Goal: Information Seeking & Learning: Learn about a topic

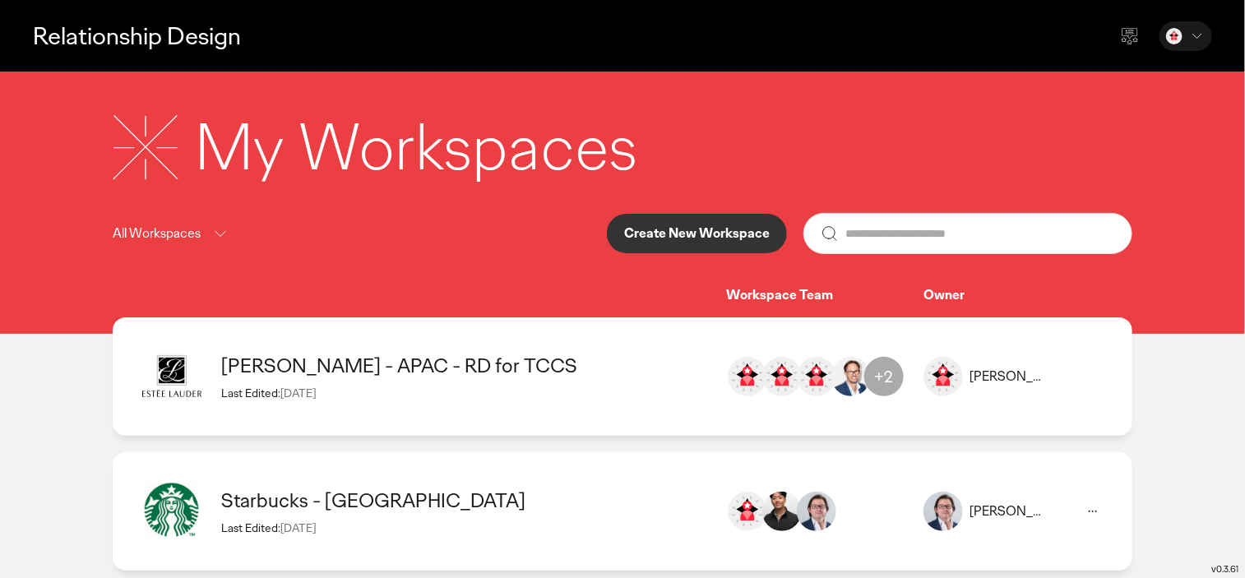
click at [709, 243] on button "Create New Workspace" at bounding box center [697, 233] width 180 height 39
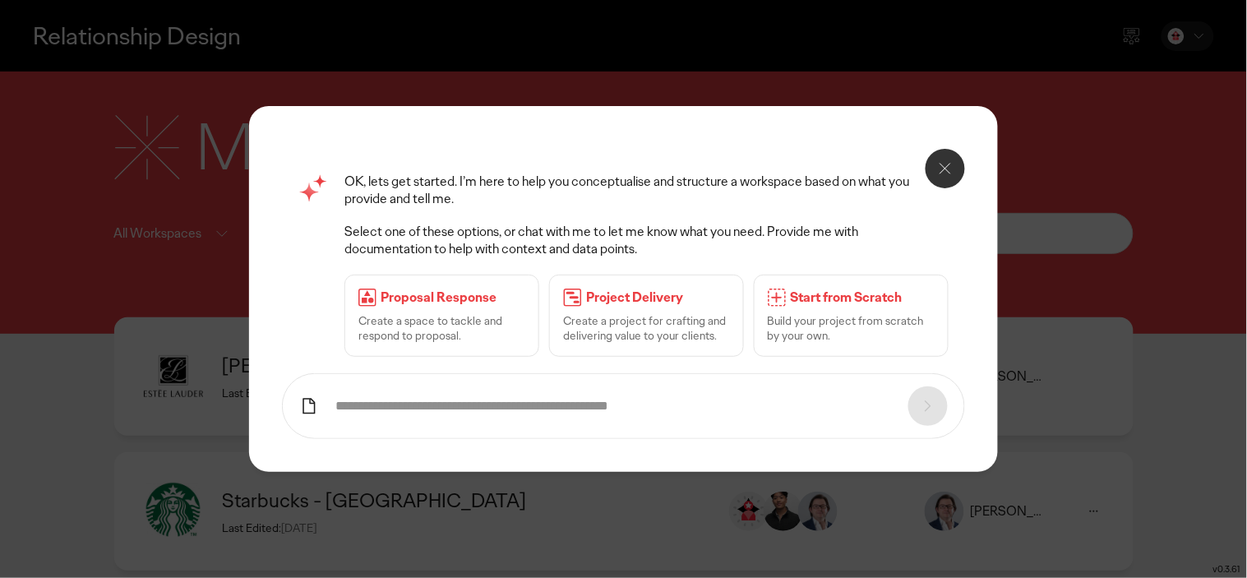
click at [421, 409] on input "text" at bounding box center [613, 406] width 556 height 17
type input "***"
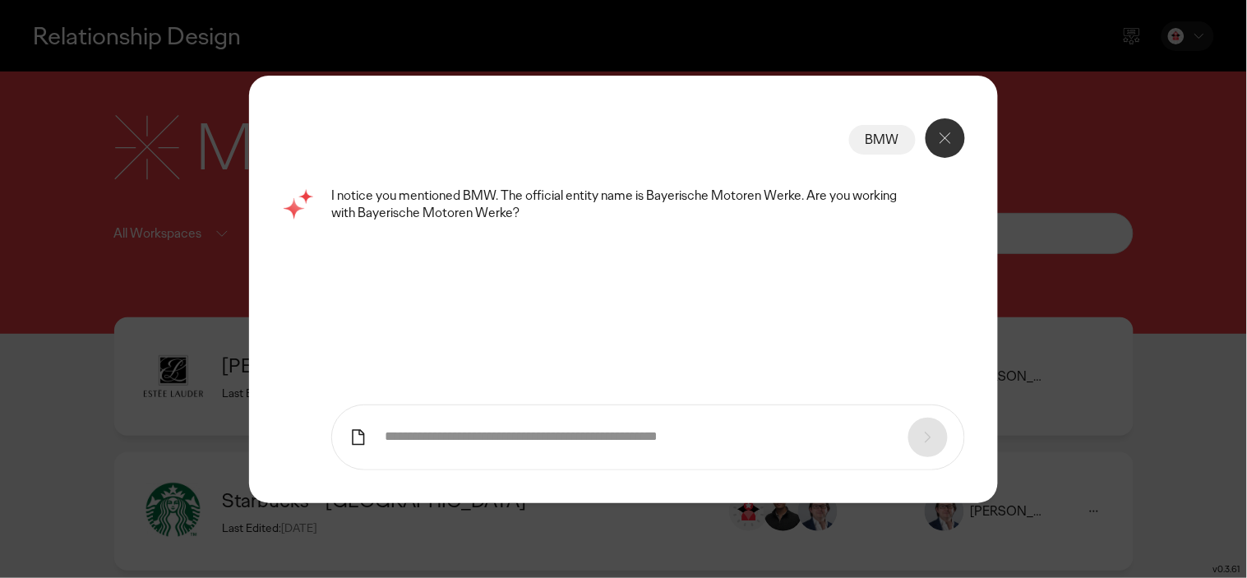
click at [510, 431] on input "text" at bounding box center [638, 436] width 506 height 17
type input "***"
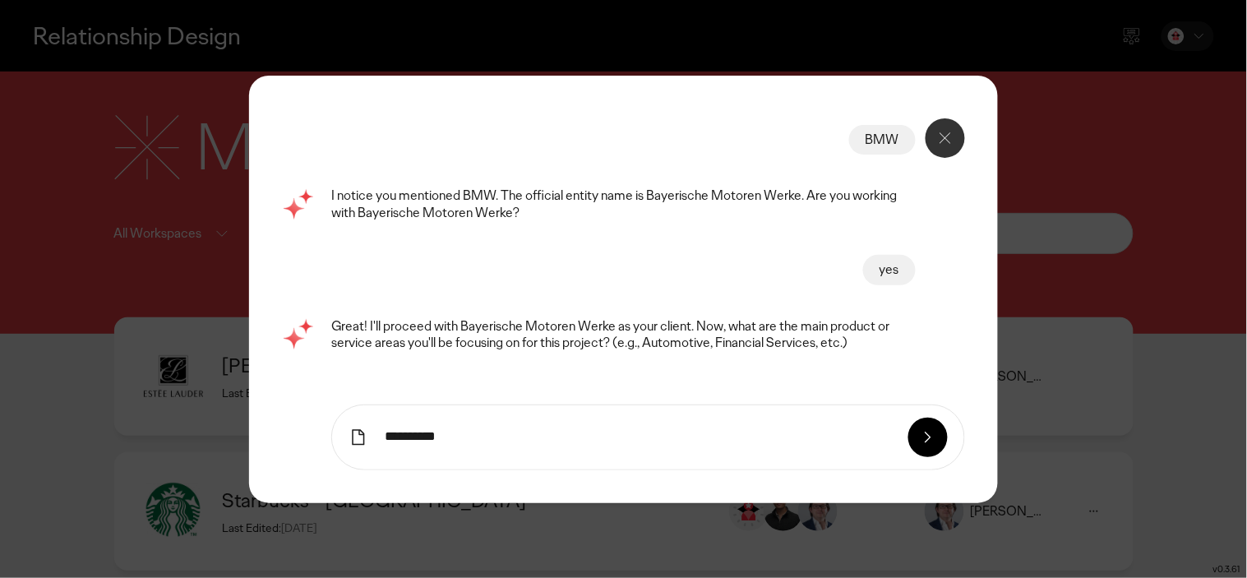
type input "**********"
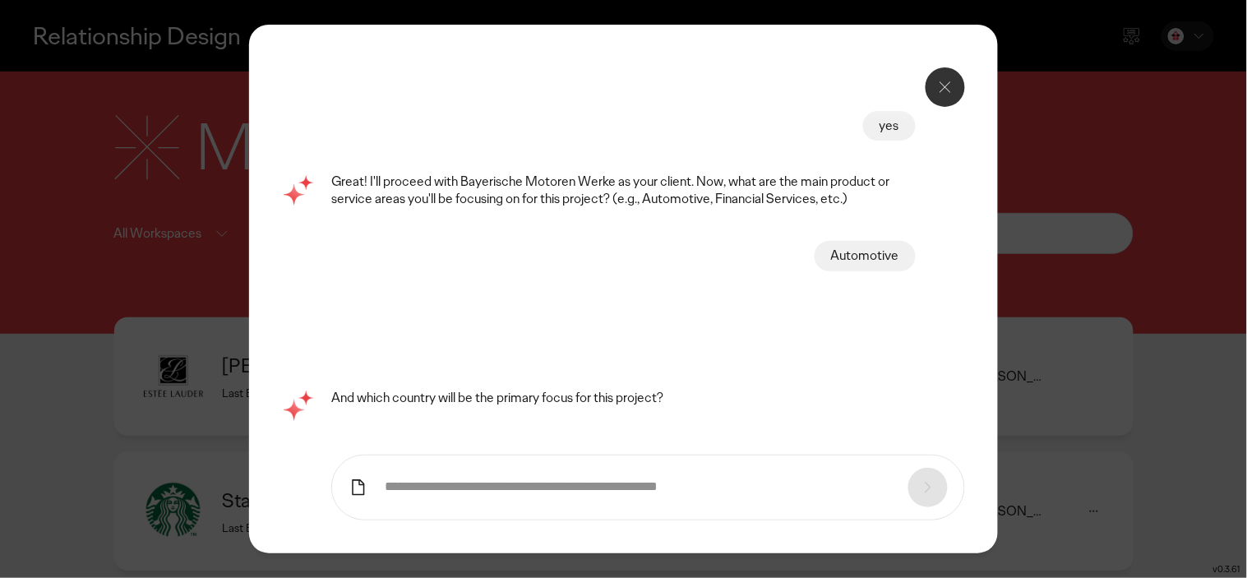
scroll to position [9, 0]
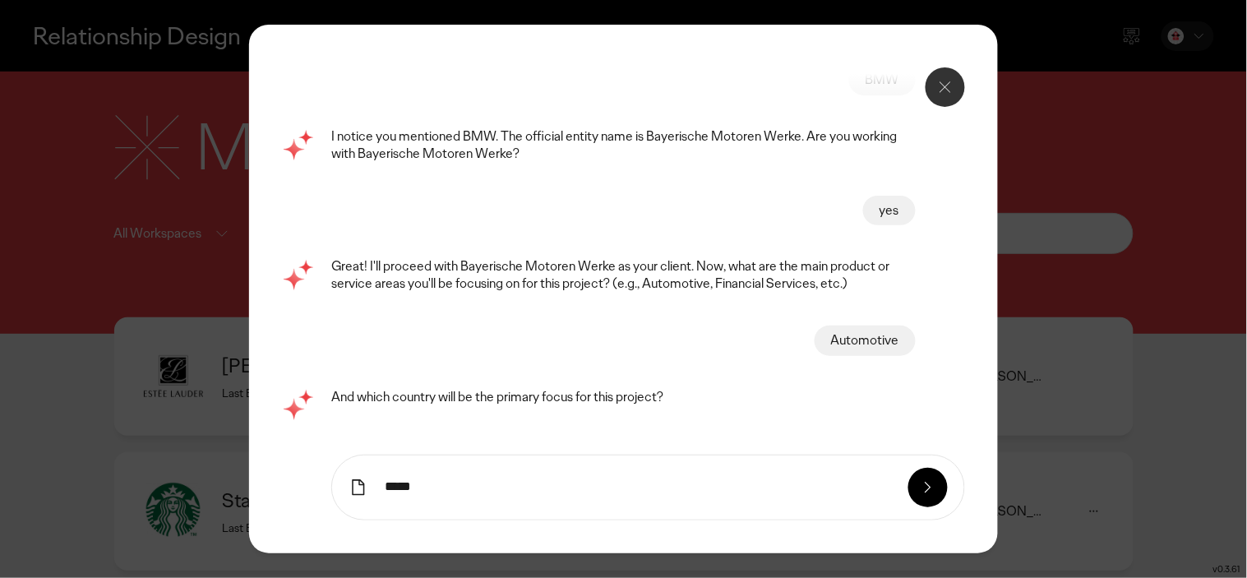
type input "*****"
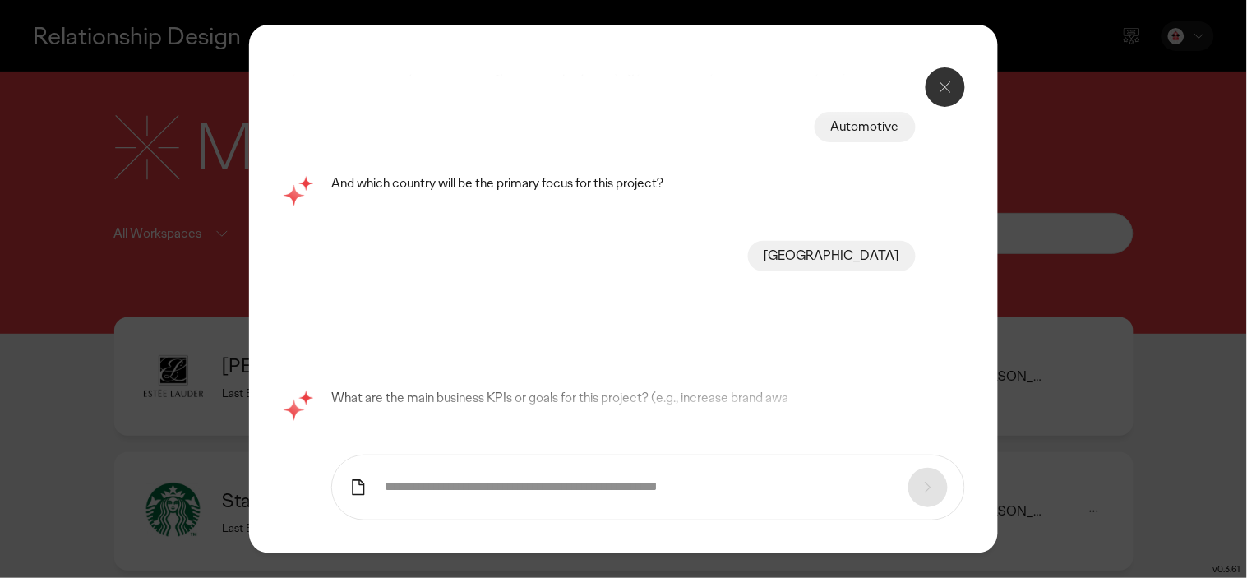
scroll to position [140, 0]
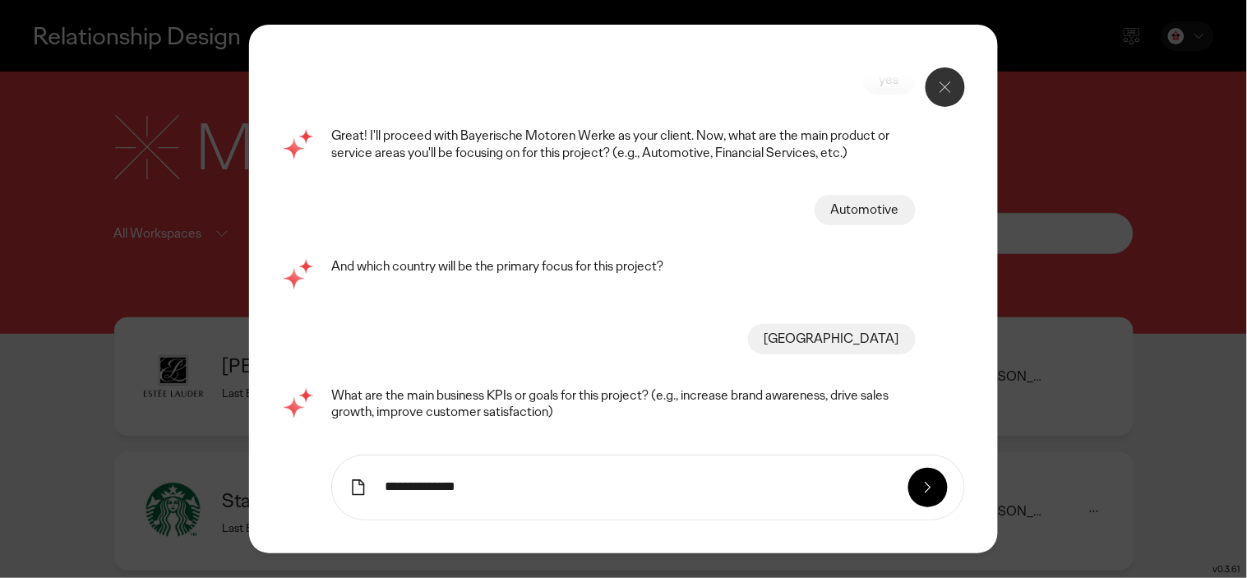
type input "**********"
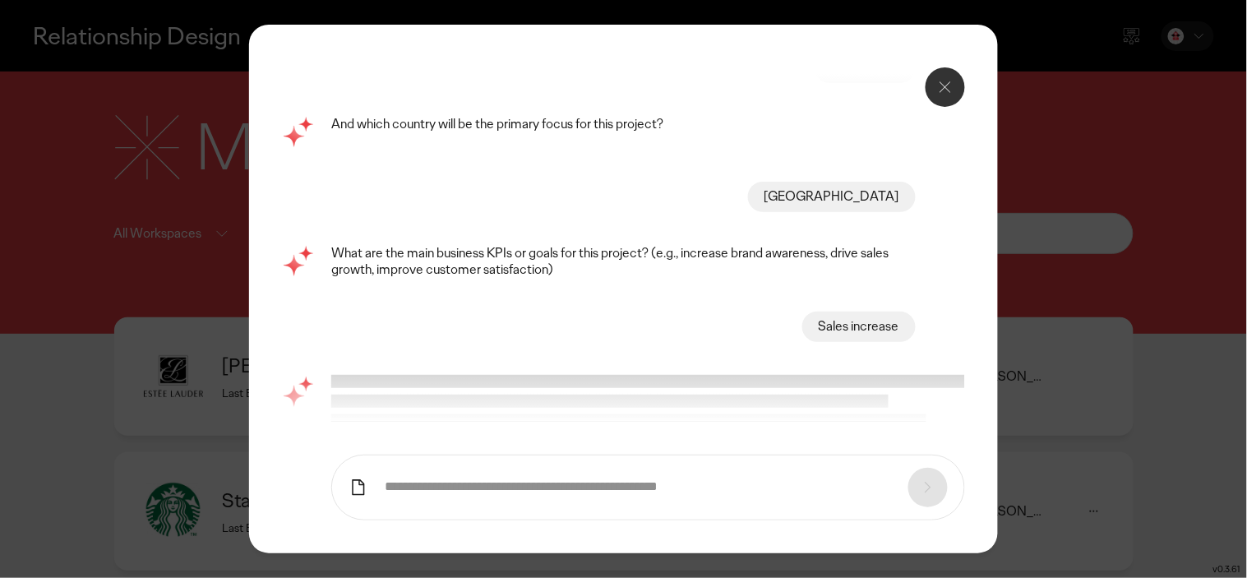
scroll to position [288, 0]
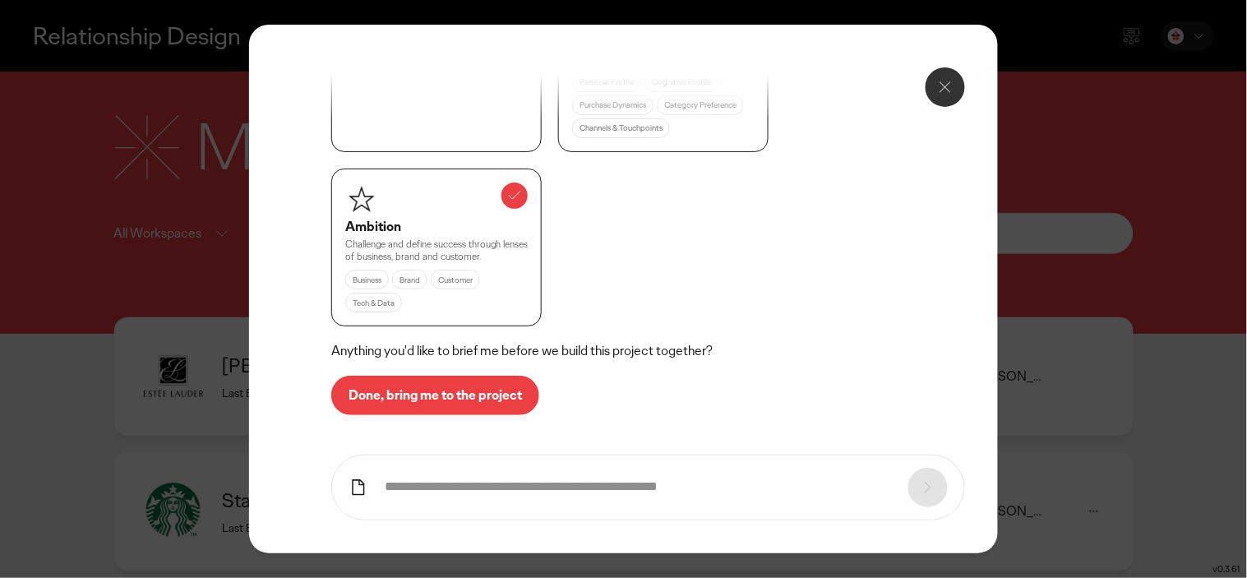
click at [396, 397] on p "Done, bring me to the project" at bounding box center [435, 395] width 173 height 13
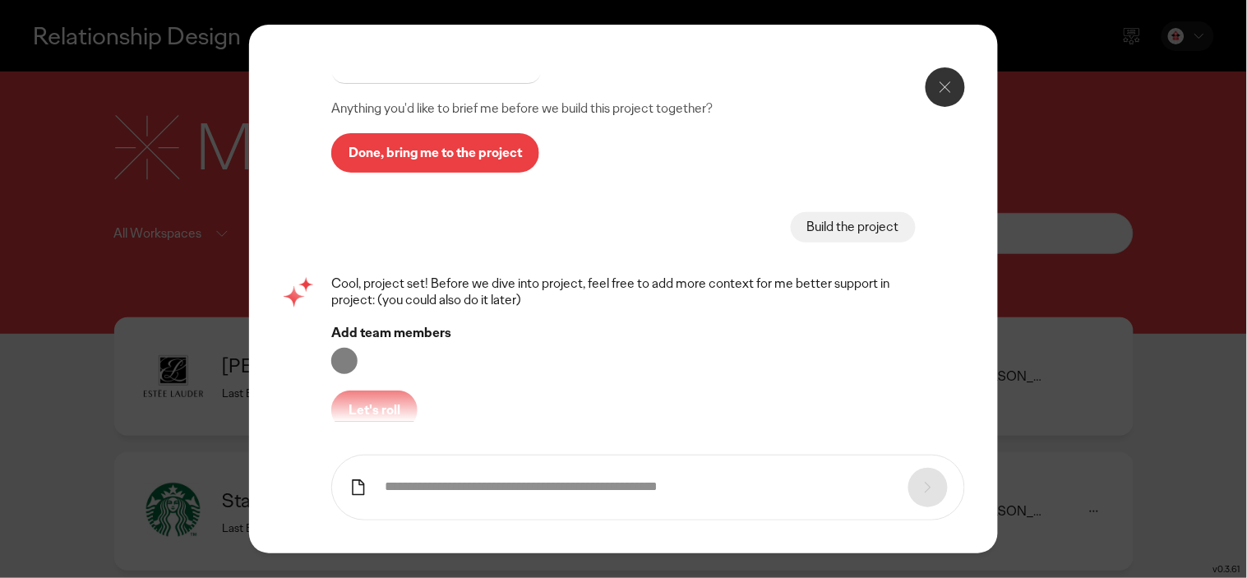
scroll to position [1118, 0]
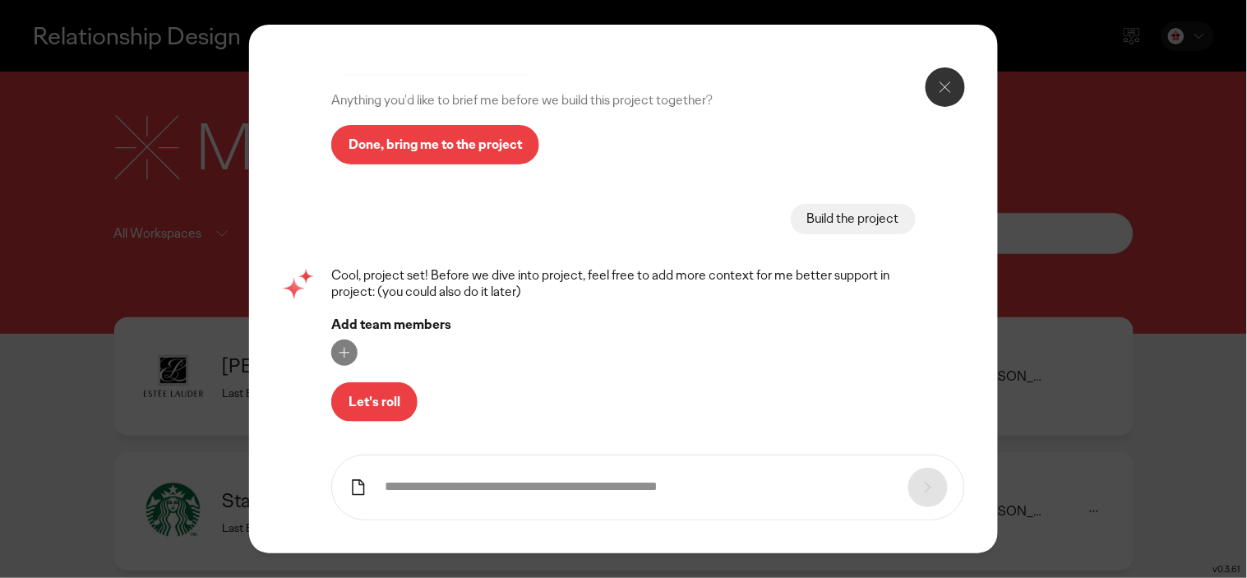
click at [381, 396] on p "Let's roll" at bounding box center [375, 401] width 52 height 13
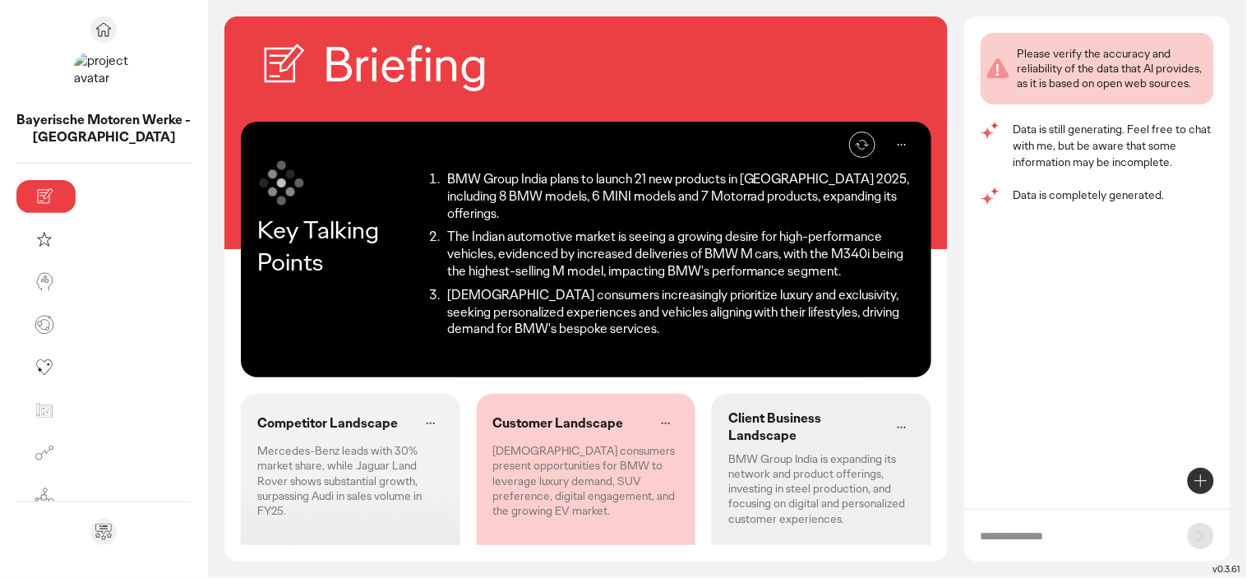
click at [247, 513] on div "Competitor Landscape Mercedes-Benz leads with 30% market share, while Jaguar La…" at bounding box center [350, 550] width 219 height 312
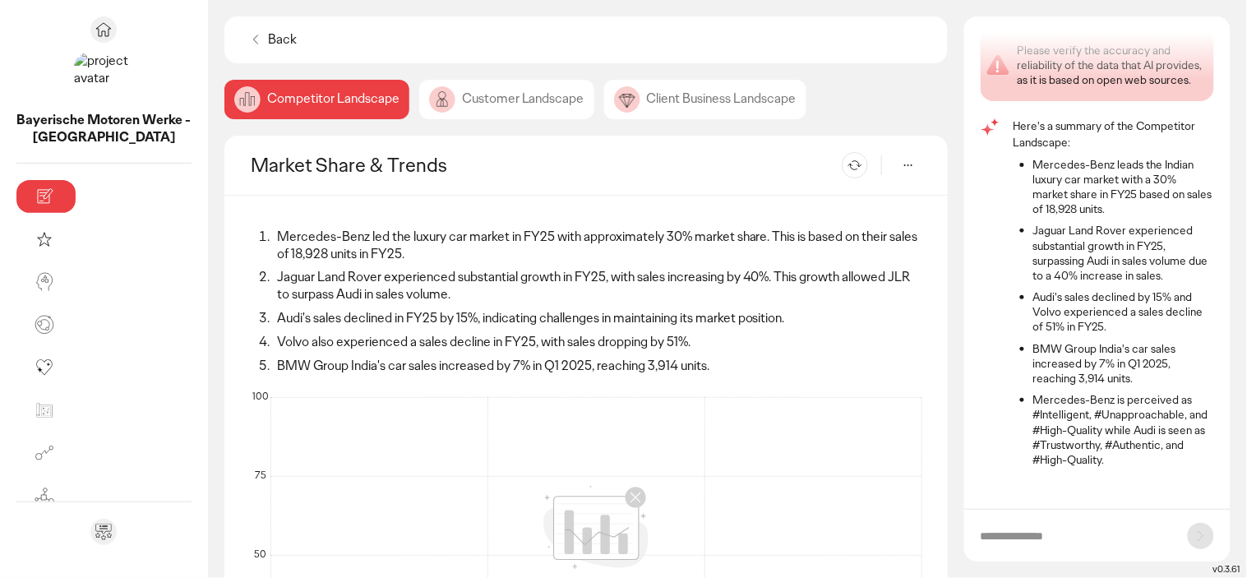
click at [419, 92] on div "Customer Landscape" at bounding box center [506, 99] width 175 height 39
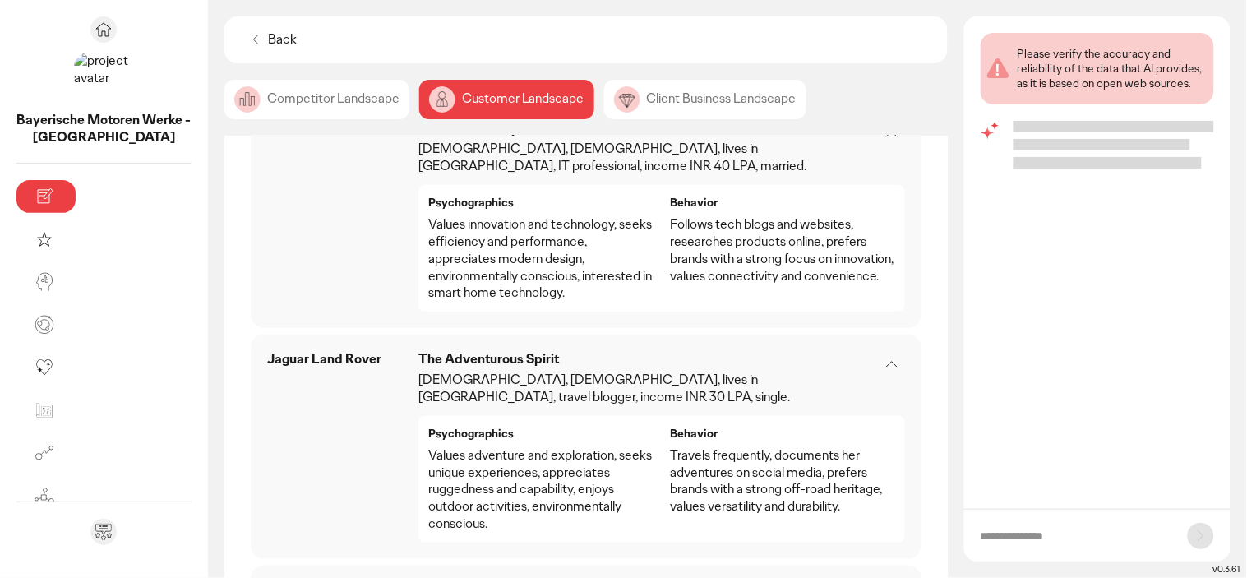
scroll to position [1839, 0]
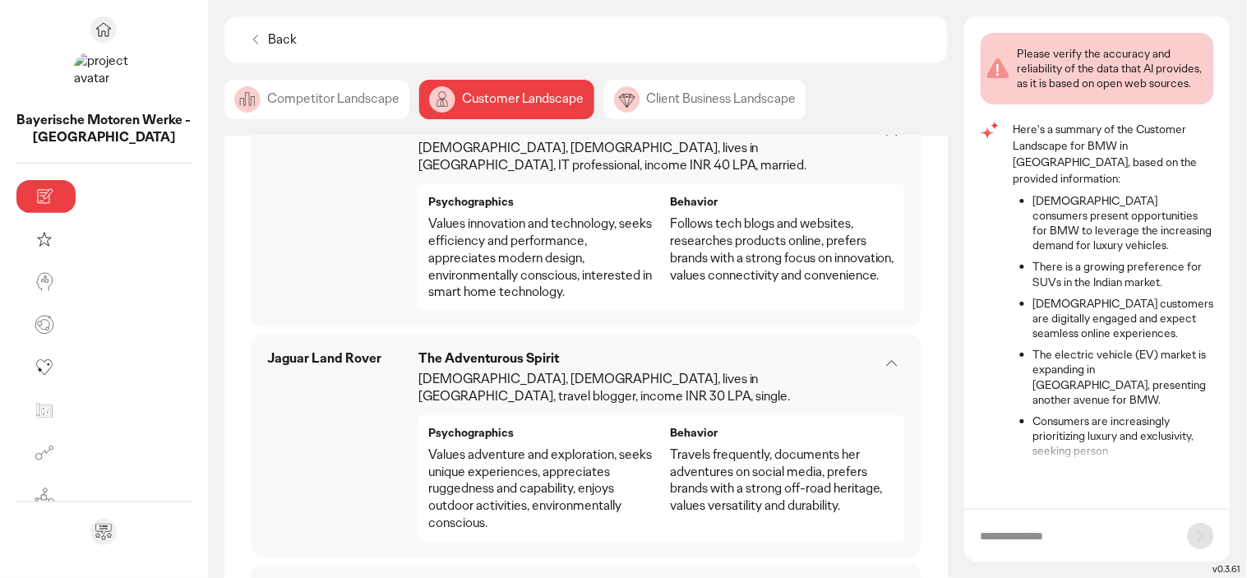
click at [604, 115] on div "Client Business Landscape" at bounding box center [705, 99] width 202 height 39
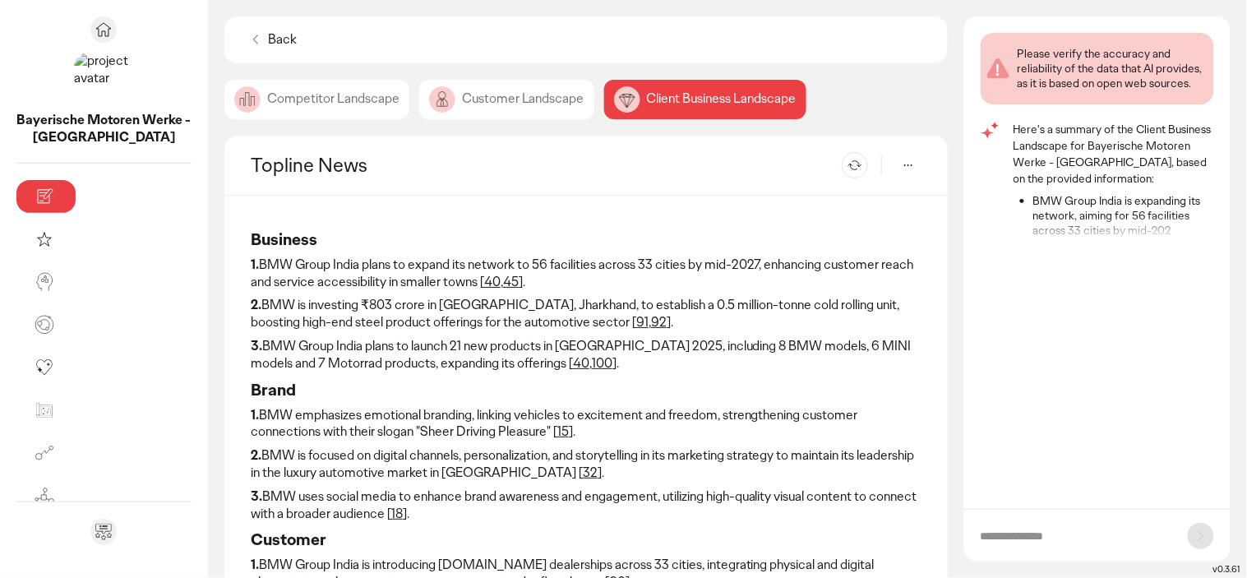
click at [224, 117] on div "Competitor Landscape" at bounding box center [316, 99] width 185 height 39
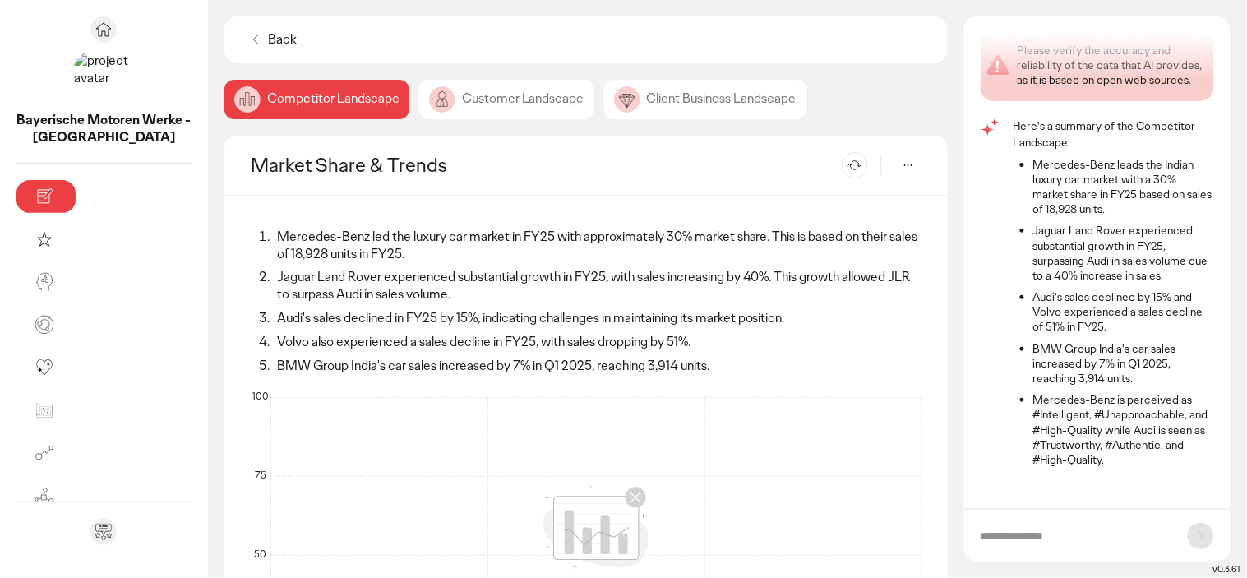
click at [247, 35] on icon at bounding box center [255, 39] width 16 height 16
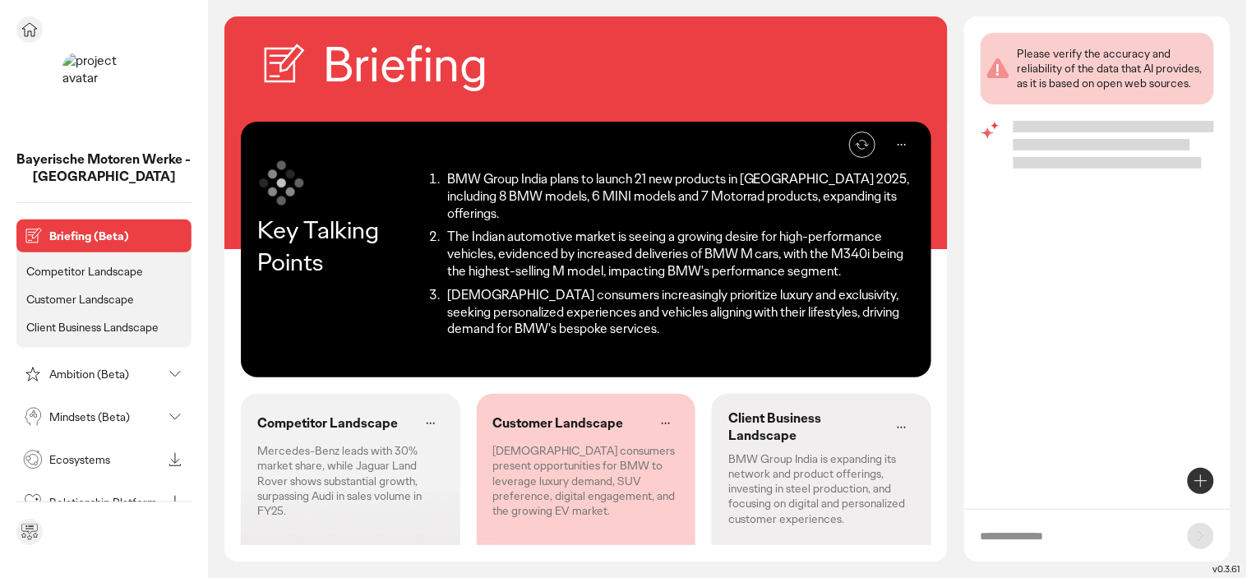
click at [35, 34] on icon at bounding box center [29, 29] width 15 height 13
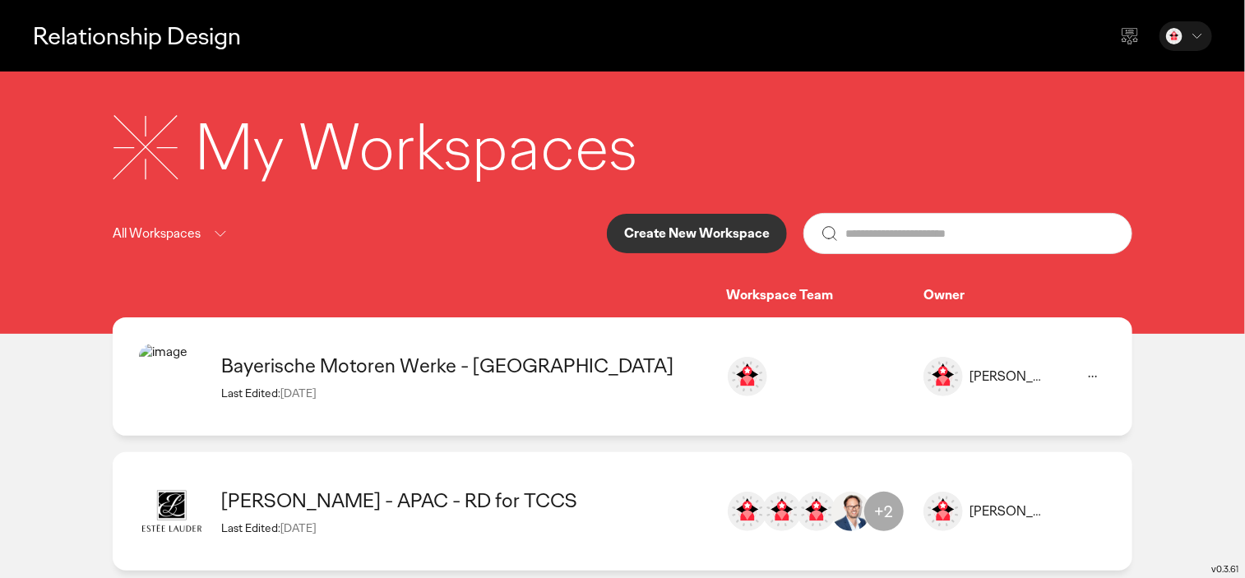
click at [671, 224] on button "Create New Workspace" at bounding box center [697, 233] width 180 height 39
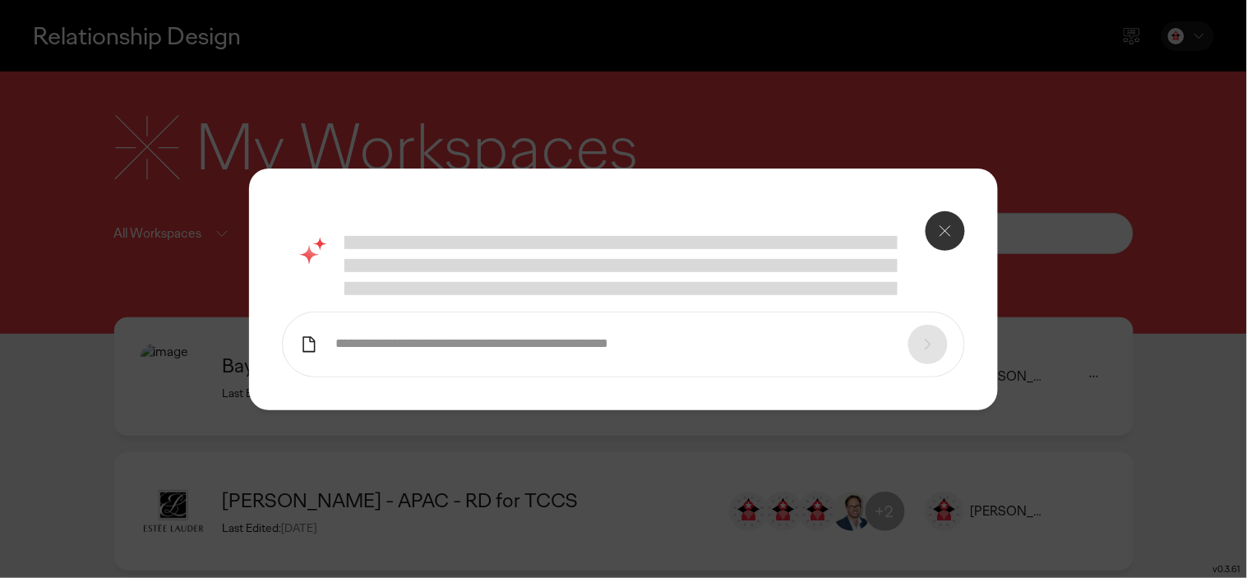
click at [529, 349] on input "text" at bounding box center [613, 343] width 556 height 17
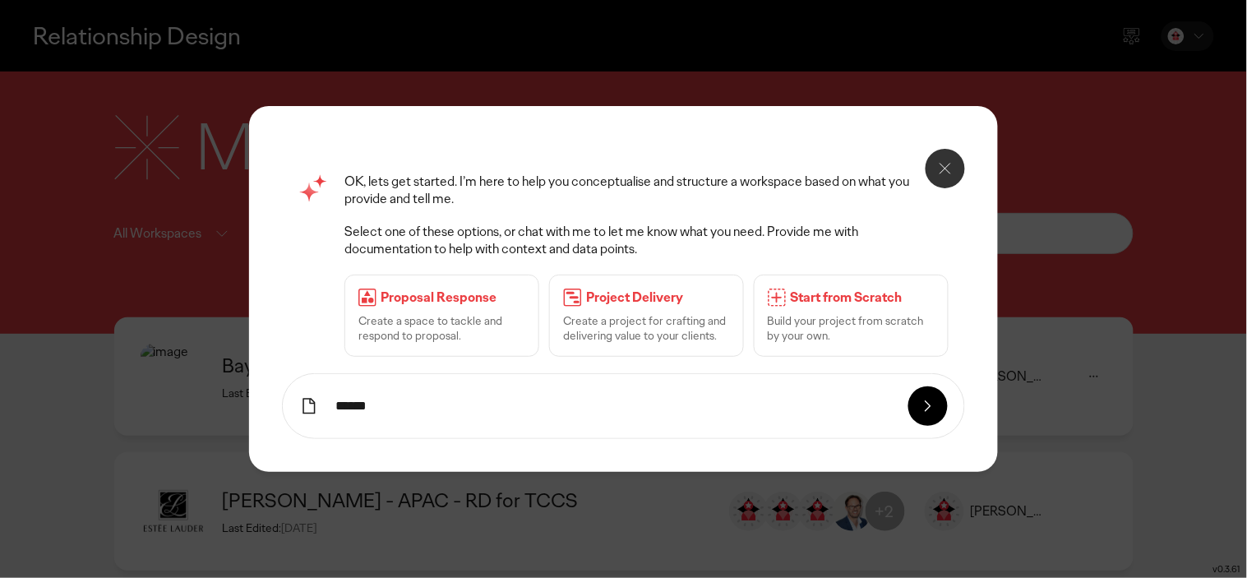
type input "******"
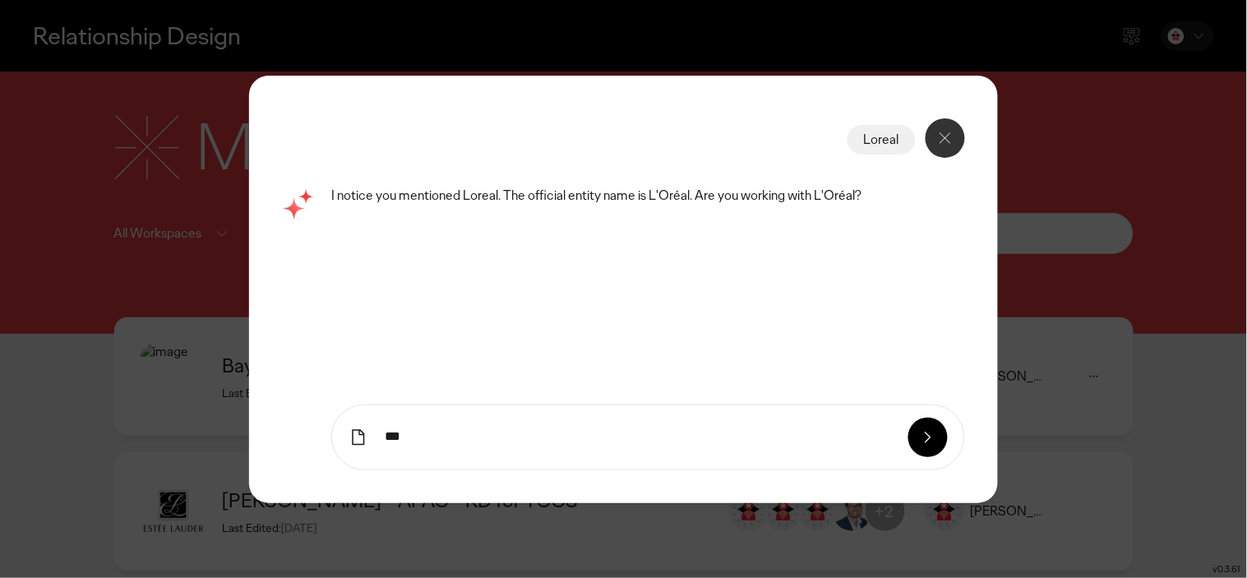
type input "***"
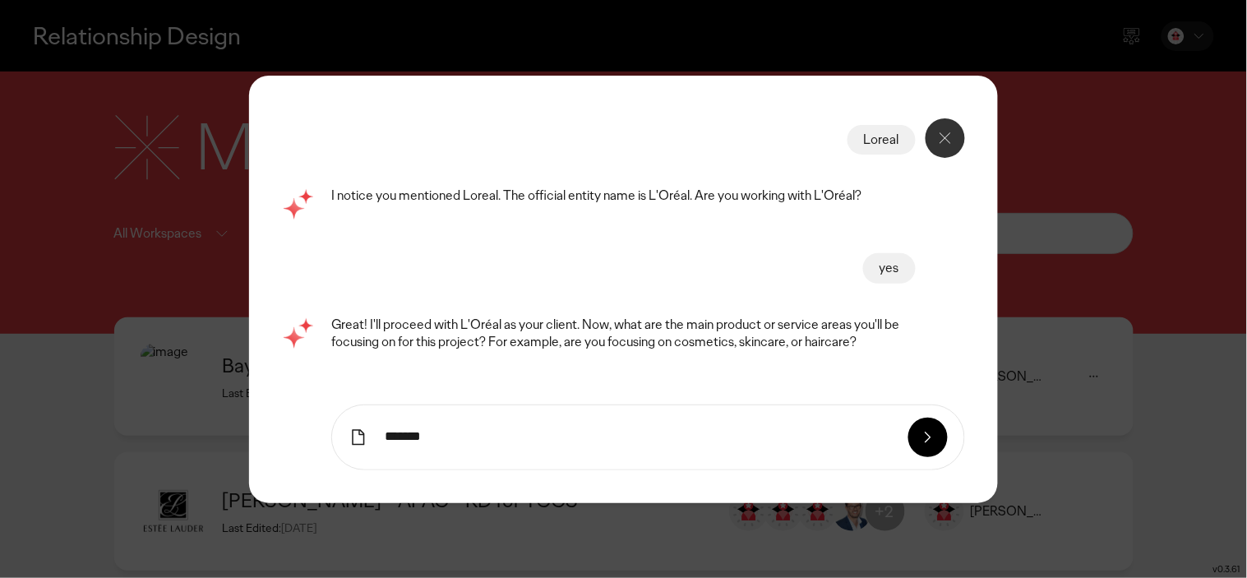
type input "*******"
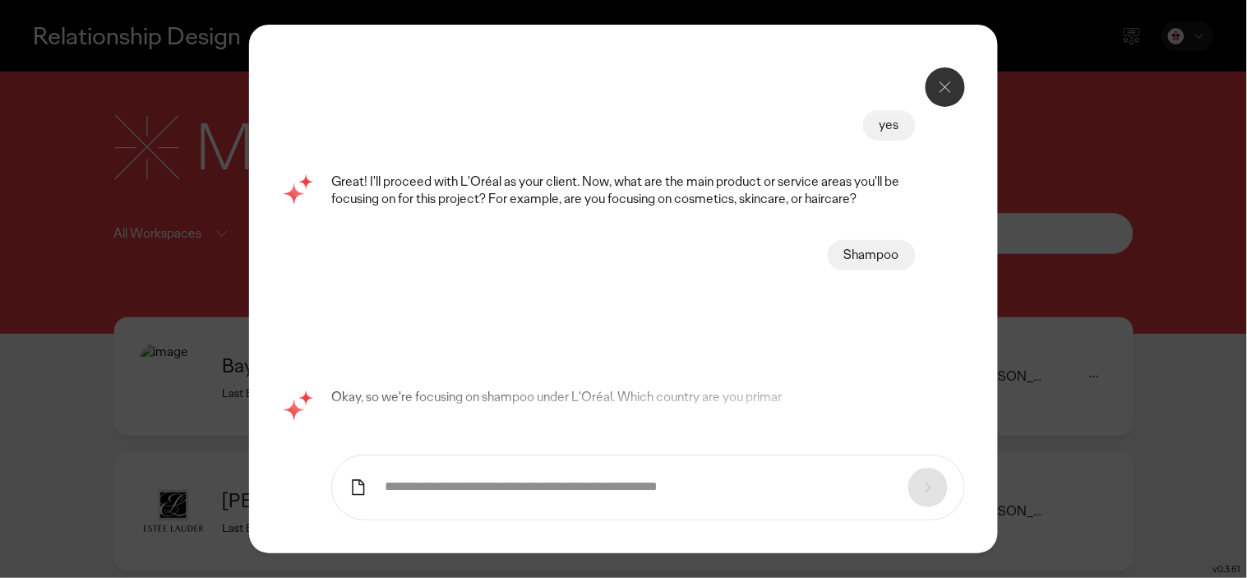
scroll to position [9, 0]
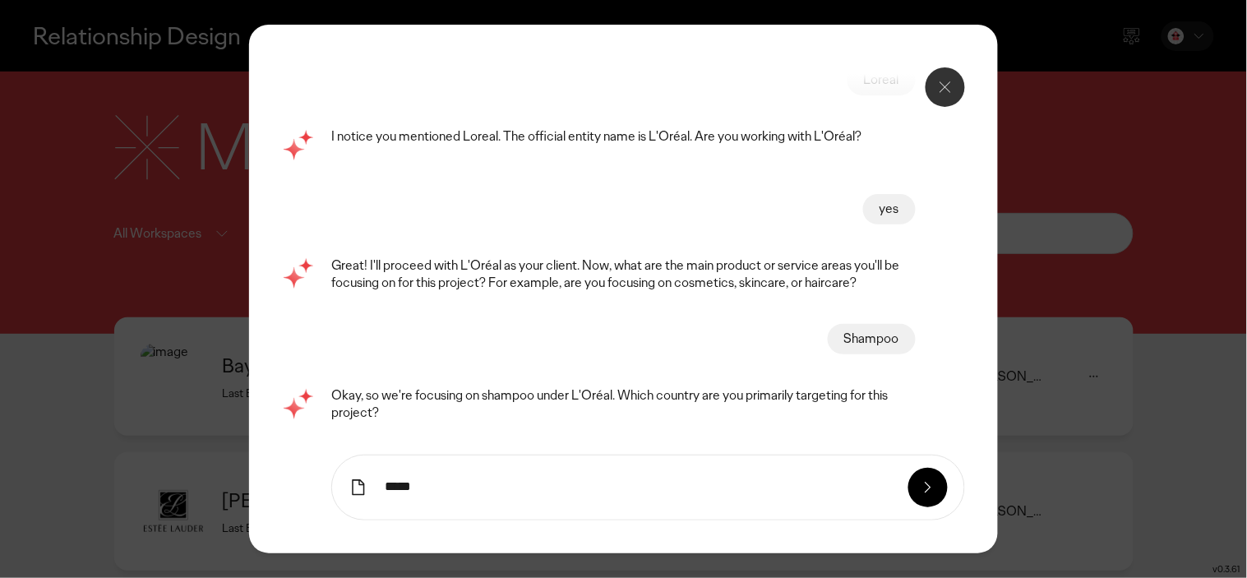
type input "*****"
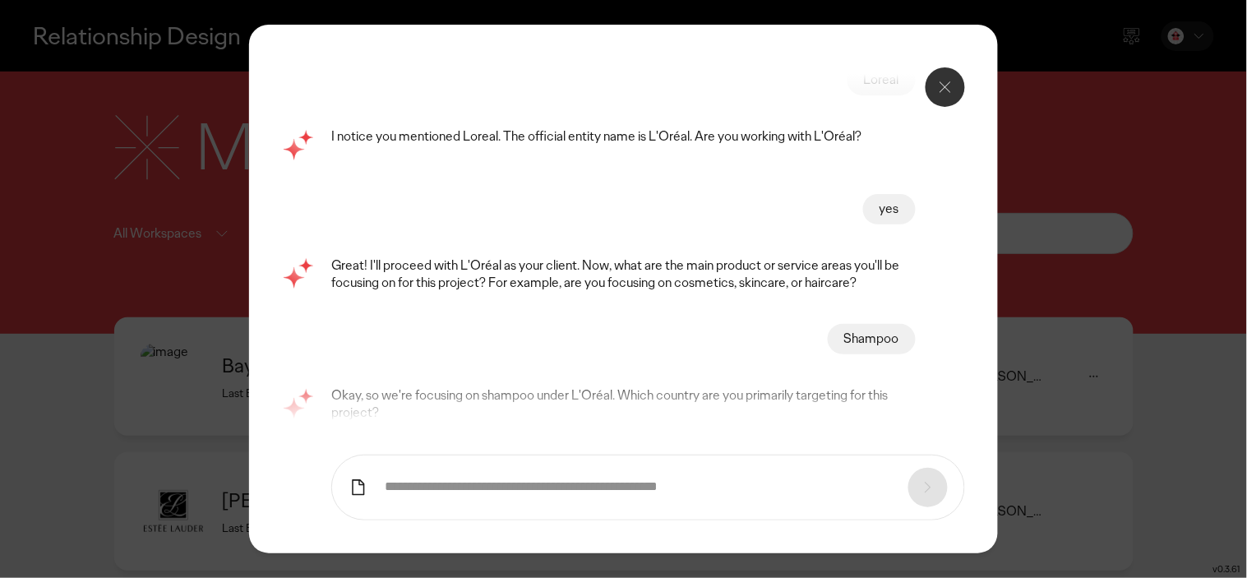
scroll to position [157, 0]
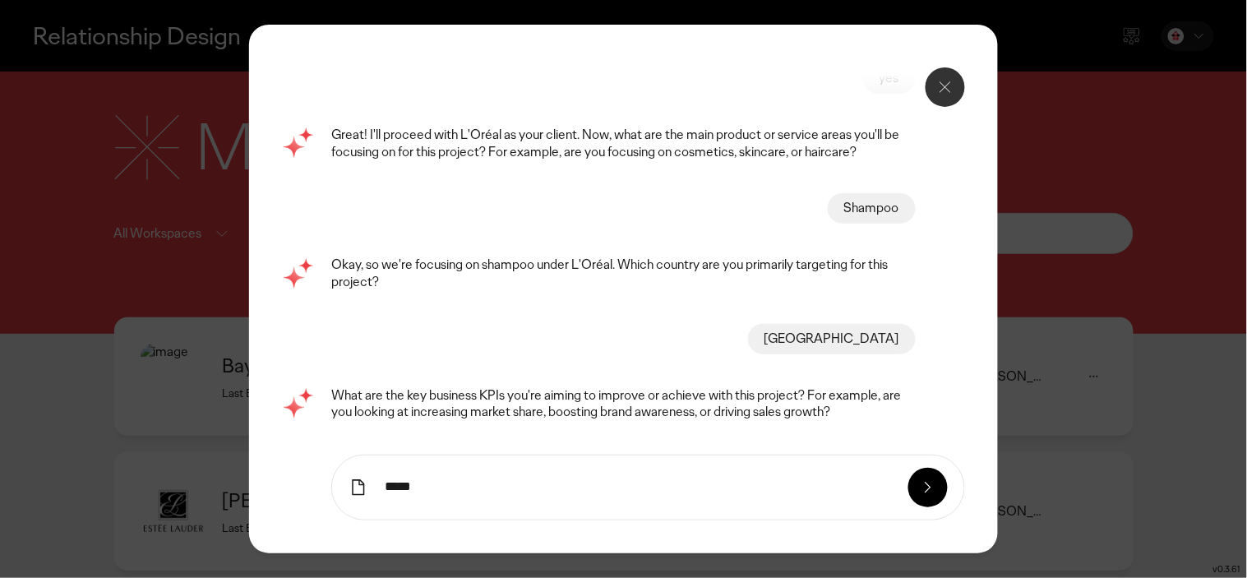
type input "*****"
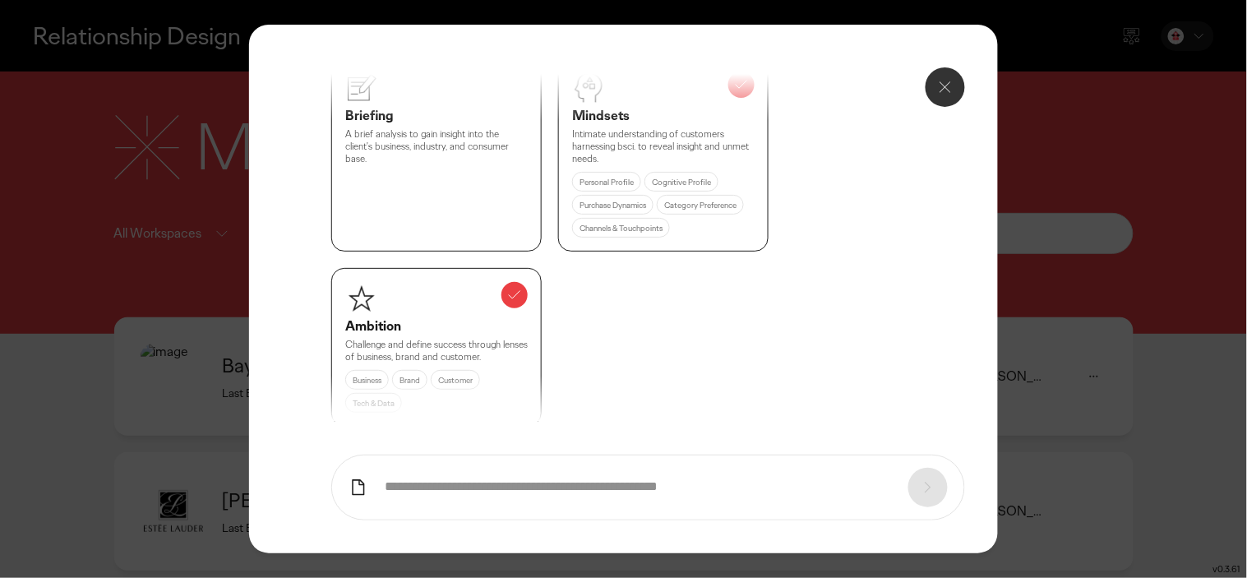
scroll to position [799, 0]
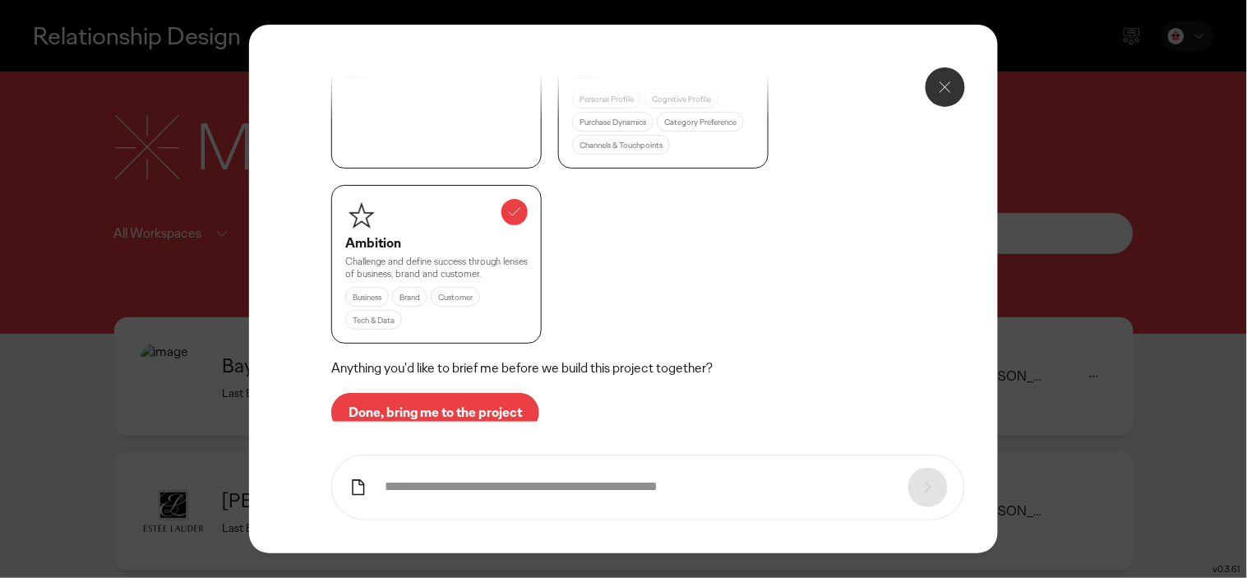
click at [467, 393] on button "Done, bring me to the project" at bounding box center [435, 412] width 208 height 39
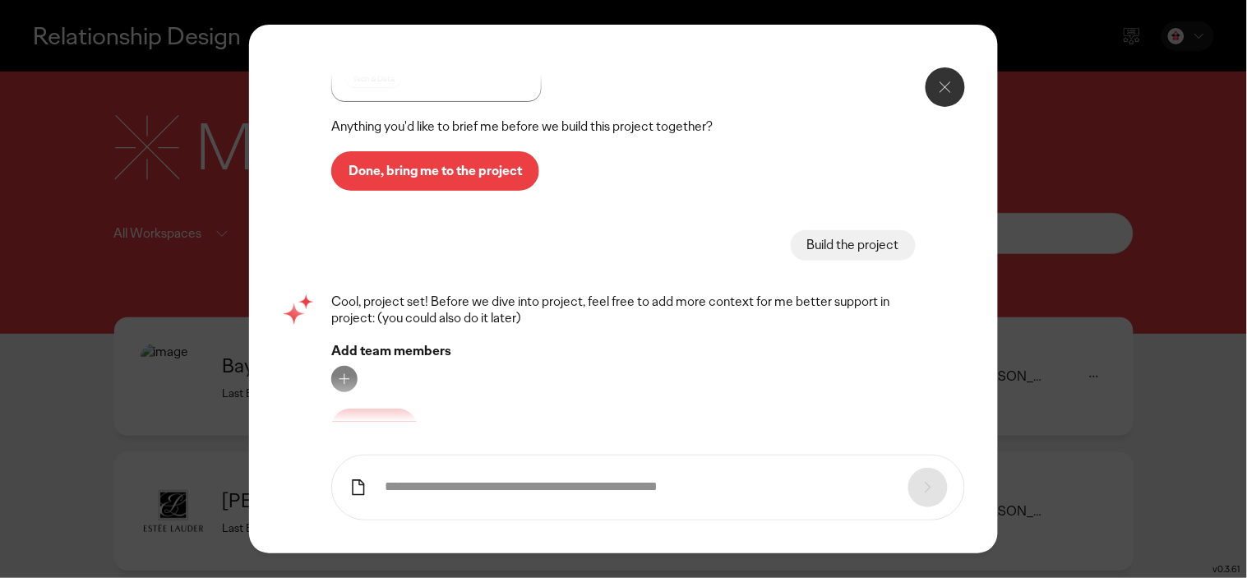
scroll to position [1049, 0]
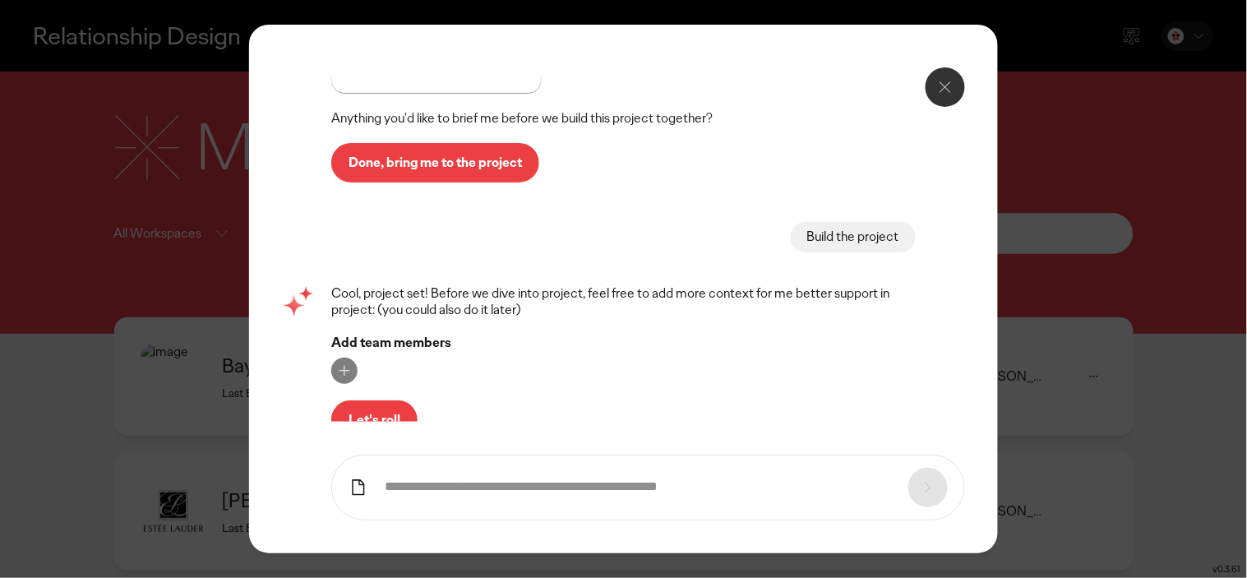
click at [409, 400] on button "Let's roll" at bounding box center [374, 419] width 86 height 39
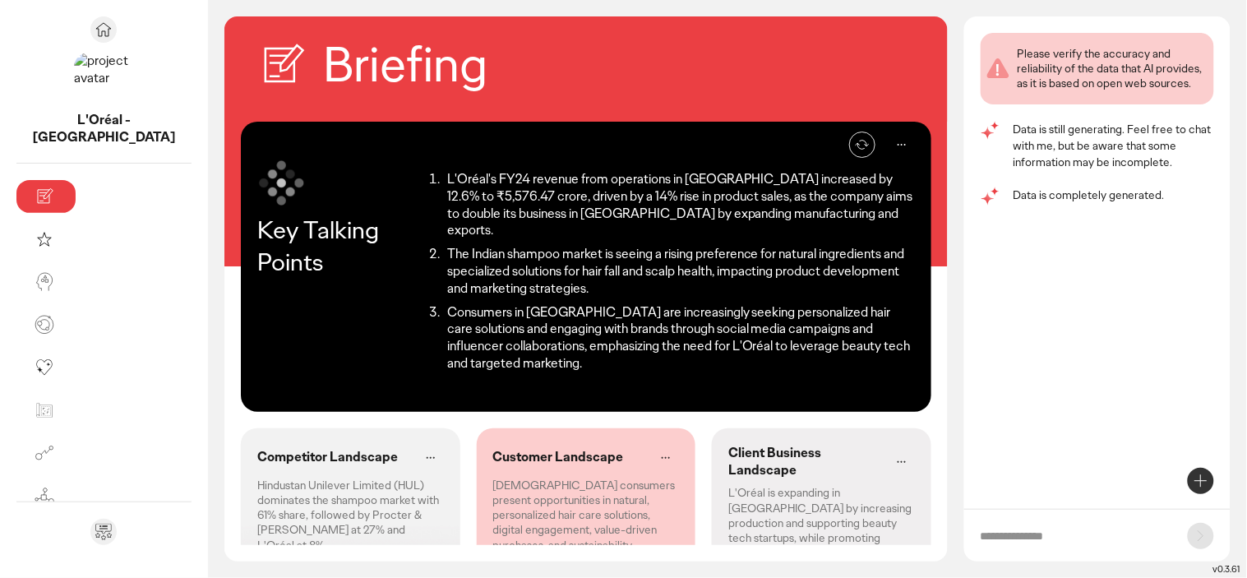
click at [257, 478] on p "Hindustan Unilever Limited (HUL) dominates the shampoo market with 61% share, f…" at bounding box center [350, 515] width 187 height 75
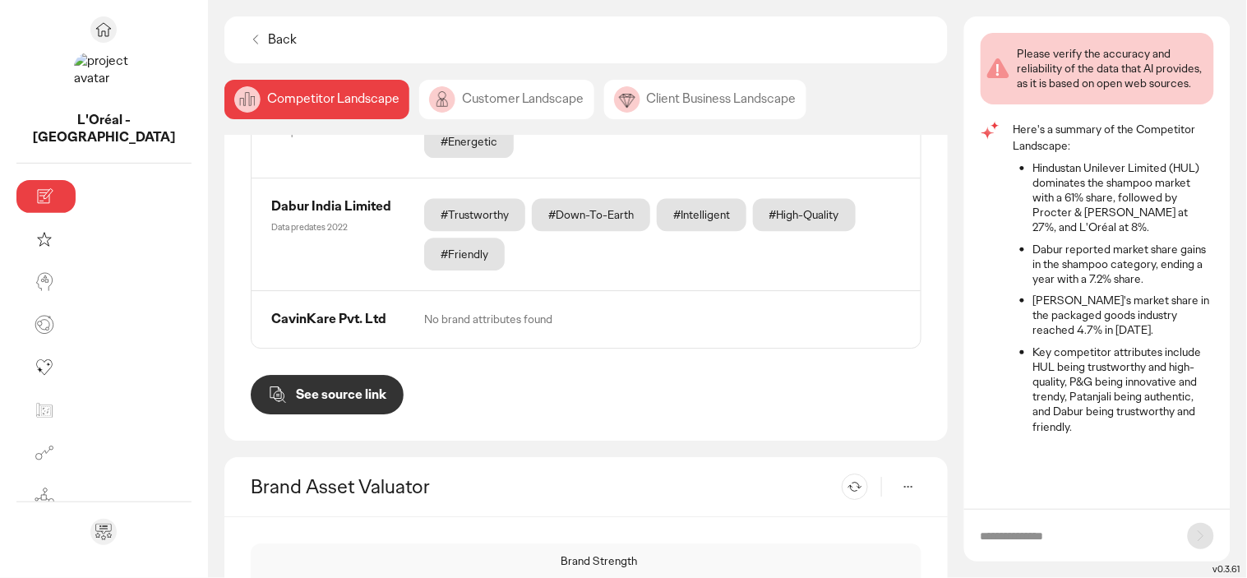
scroll to position [1264, 0]
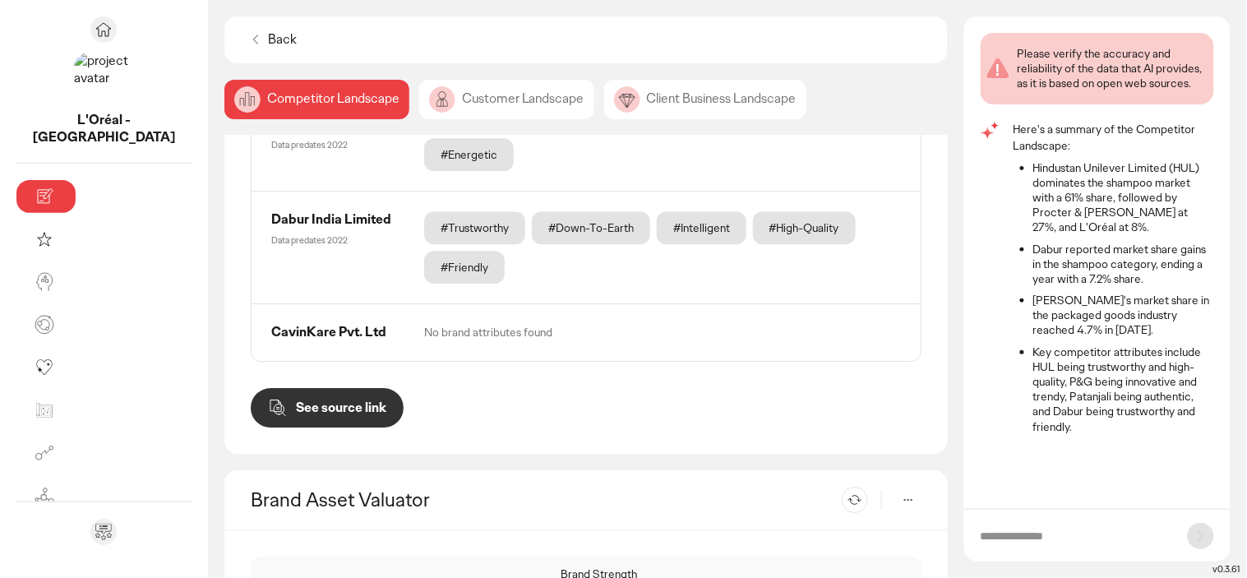
click at [419, 99] on div "Customer Landscape" at bounding box center [506, 99] width 175 height 39
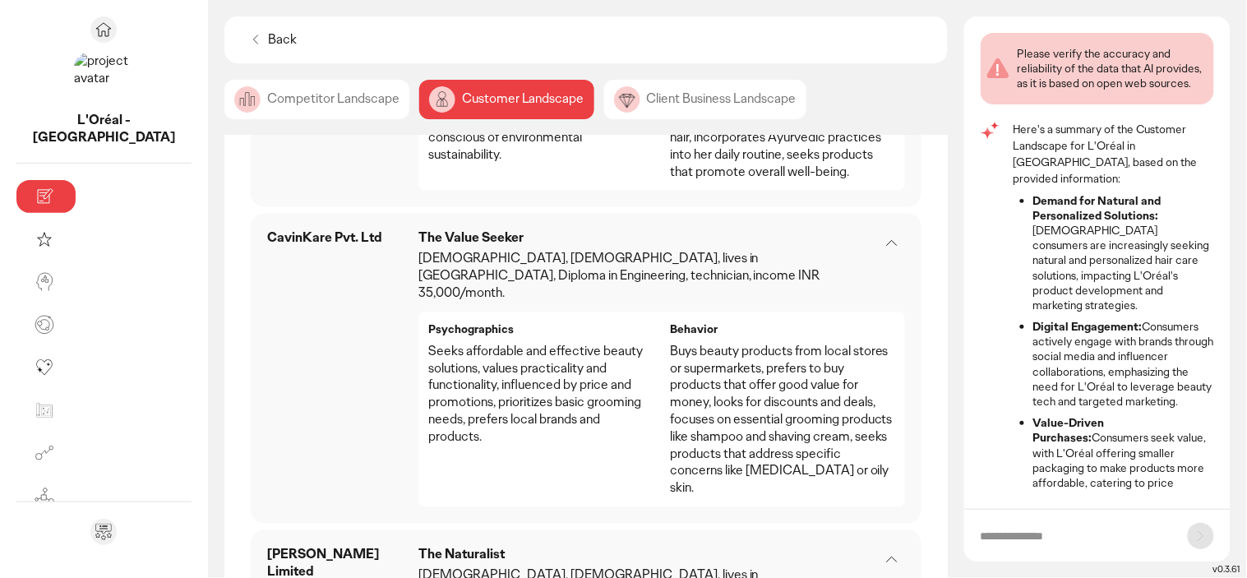
scroll to position [103, 0]
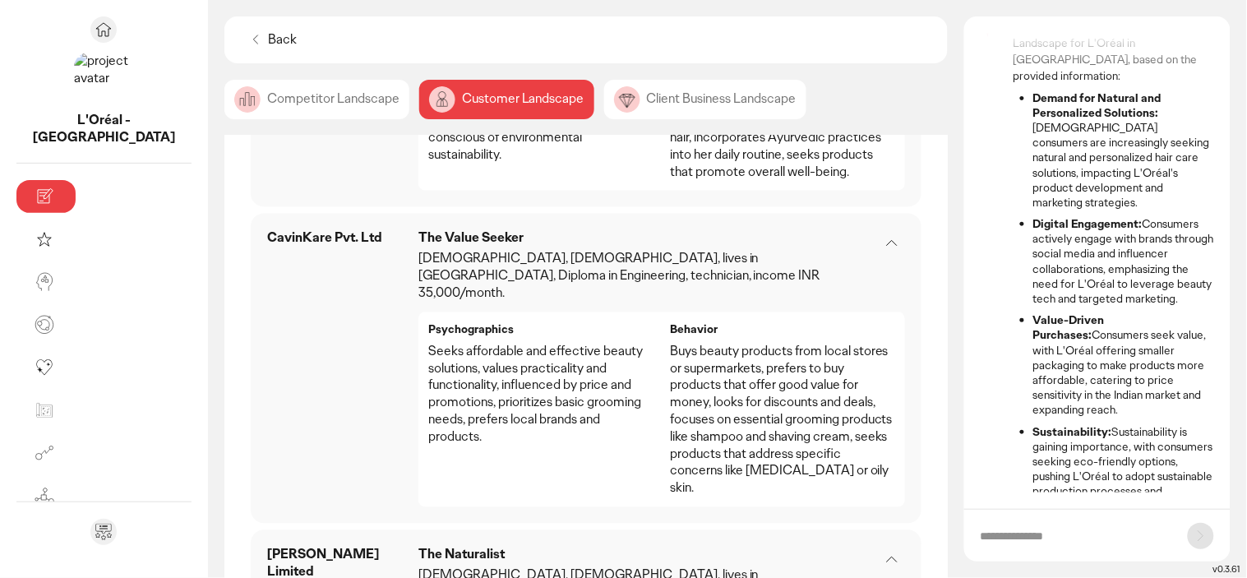
click at [604, 92] on div "Client Business Landscape" at bounding box center [705, 99] width 202 height 39
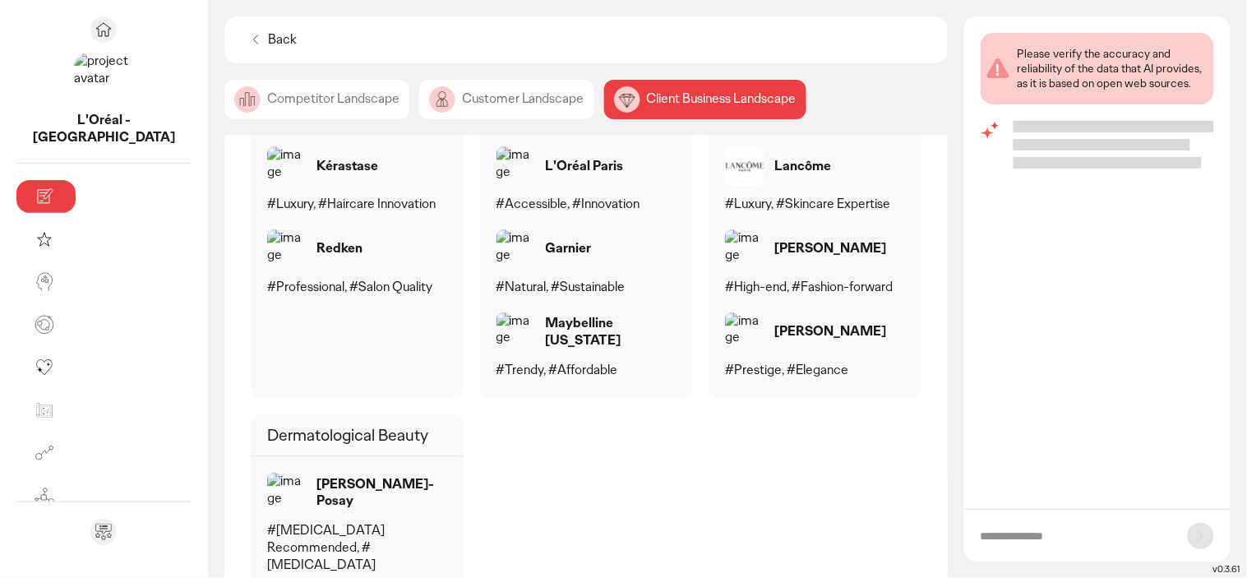
scroll to position [1188, 0]
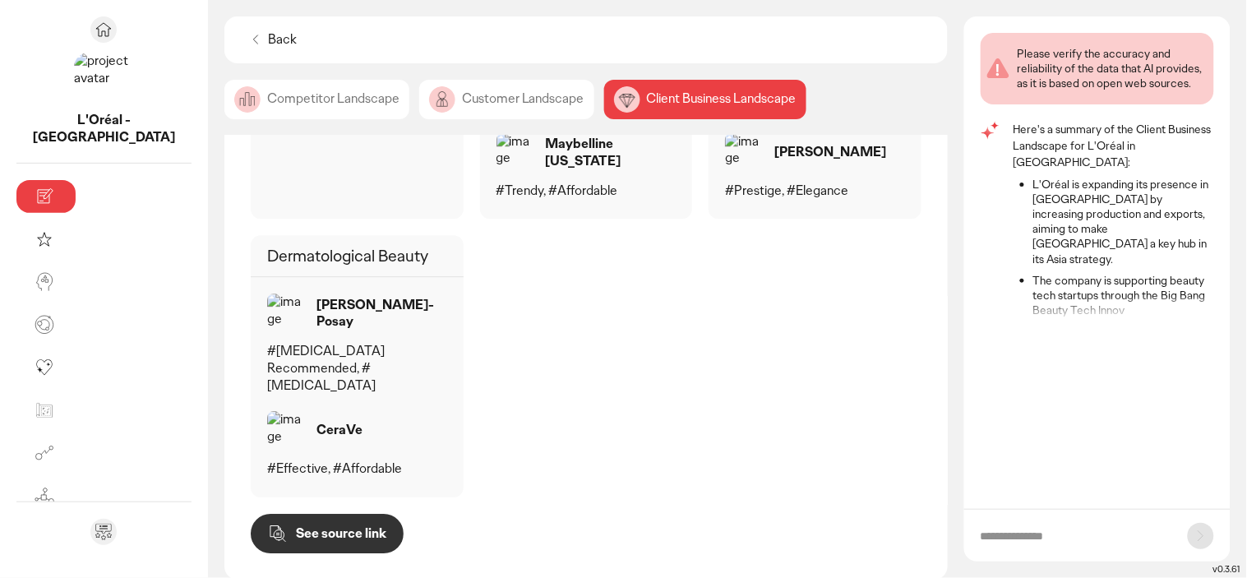
click at [236, 91] on div "Competitor Landscape" at bounding box center [316, 99] width 185 height 39
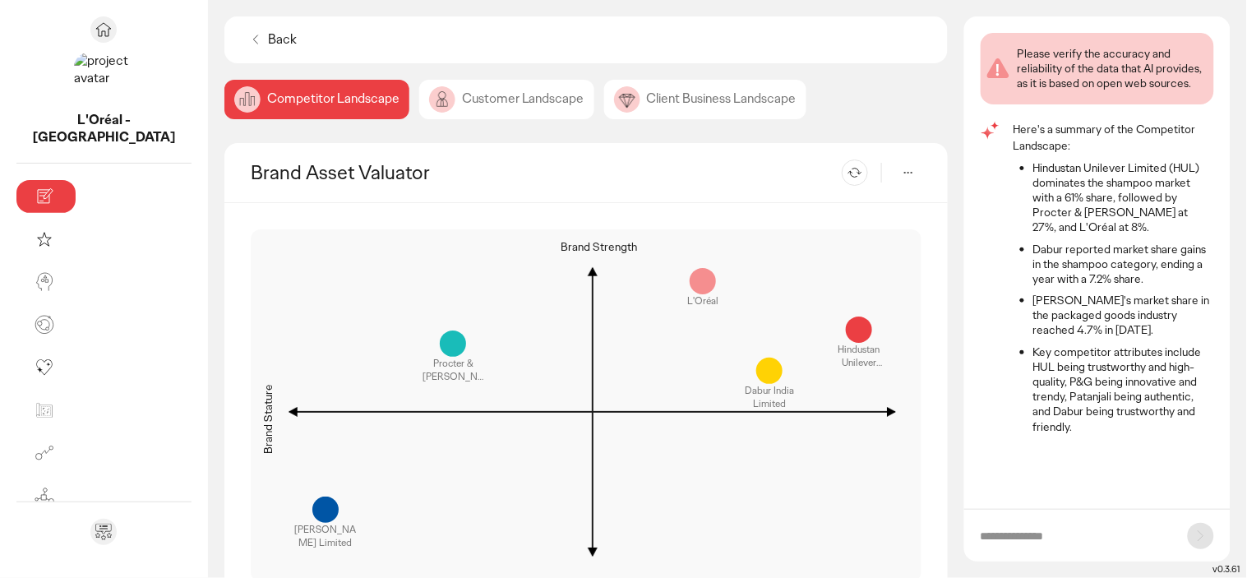
scroll to position [1590, 0]
click at [247, 36] on icon at bounding box center [255, 39] width 16 height 16
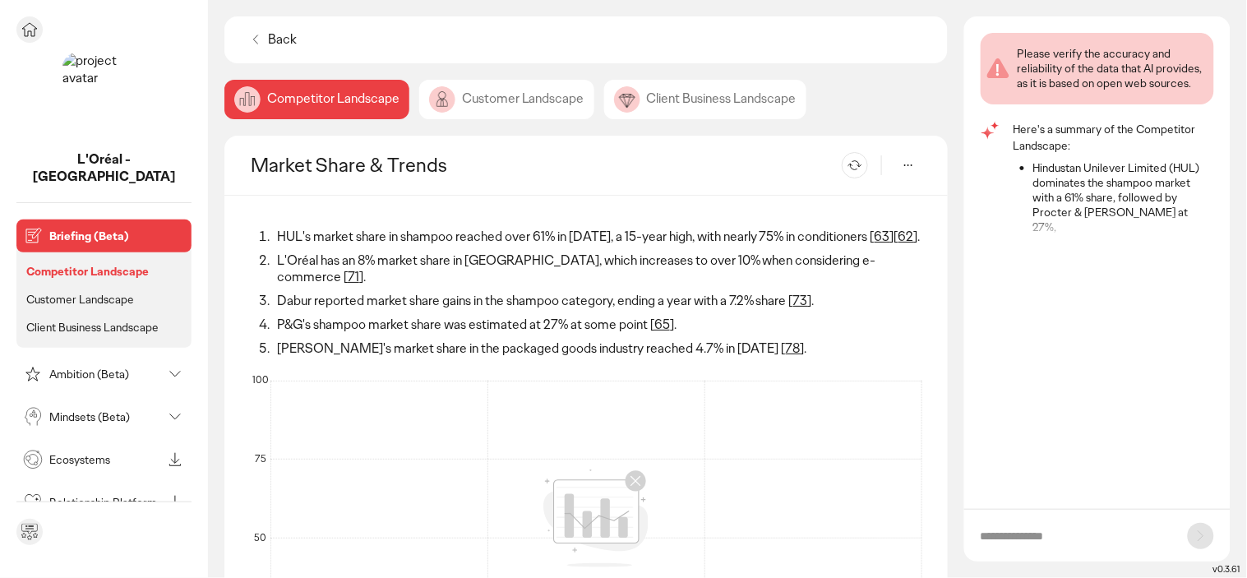
click at [29, 30] on icon at bounding box center [29, 29] width 15 height 13
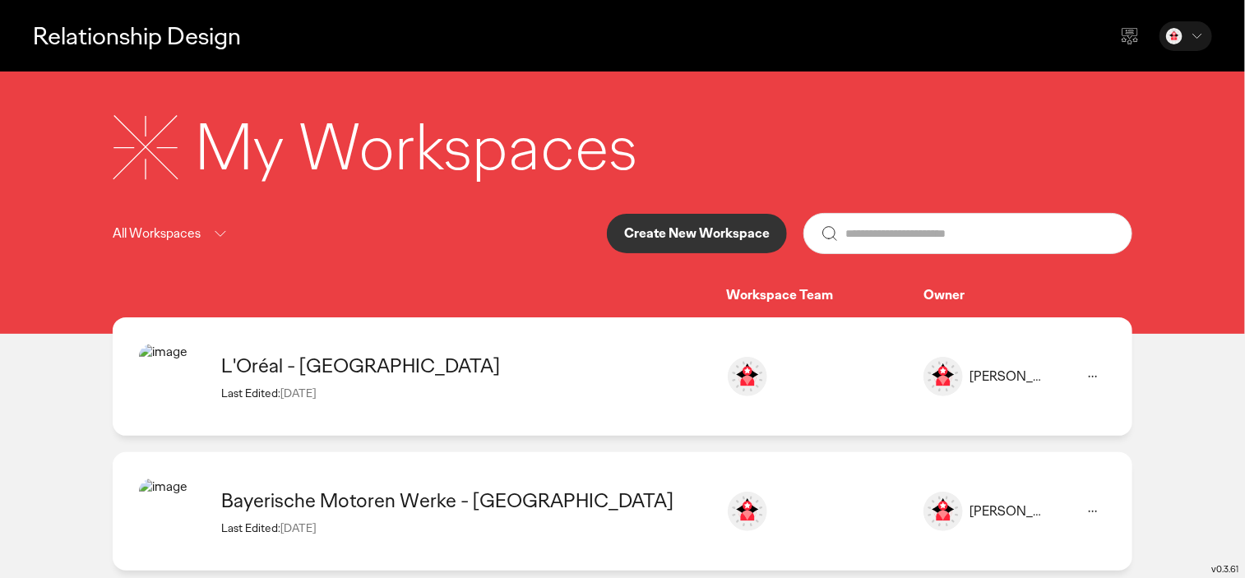
click at [428, 507] on div "Bayerische Motoren Werke - [GEOGRAPHIC_DATA]" at bounding box center [465, 499] width 488 height 25
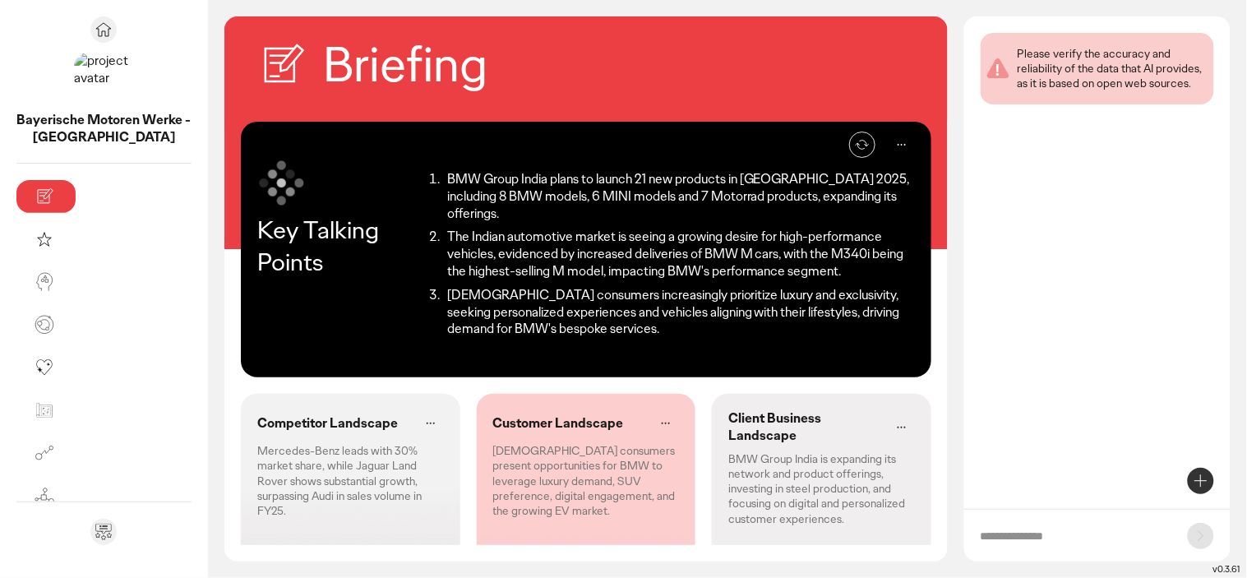
click at [278, 358] on div "Re-generate Key Talking Points BMW Group India plans to launch 21 new products …" at bounding box center [585, 333] width 723 height 423
click at [266, 443] on p "Mercedes-Benz leads with 30% market share, while Jaguar Land Rover shows substa…" at bounding box center [350, 480] width 187 height 75
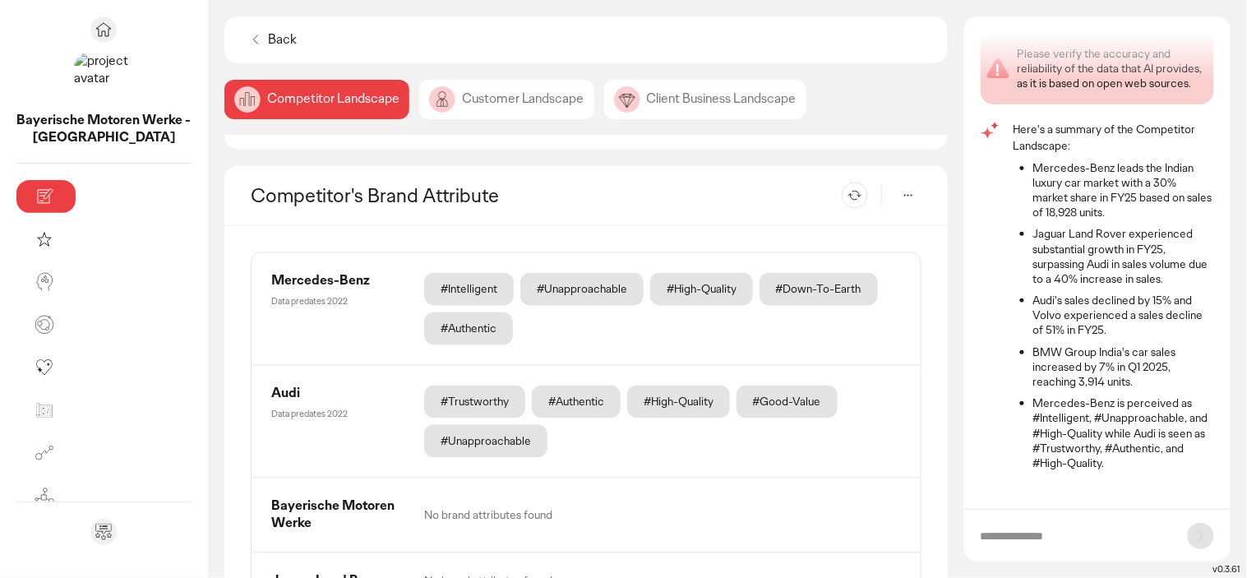
scroll to position [3, 0]
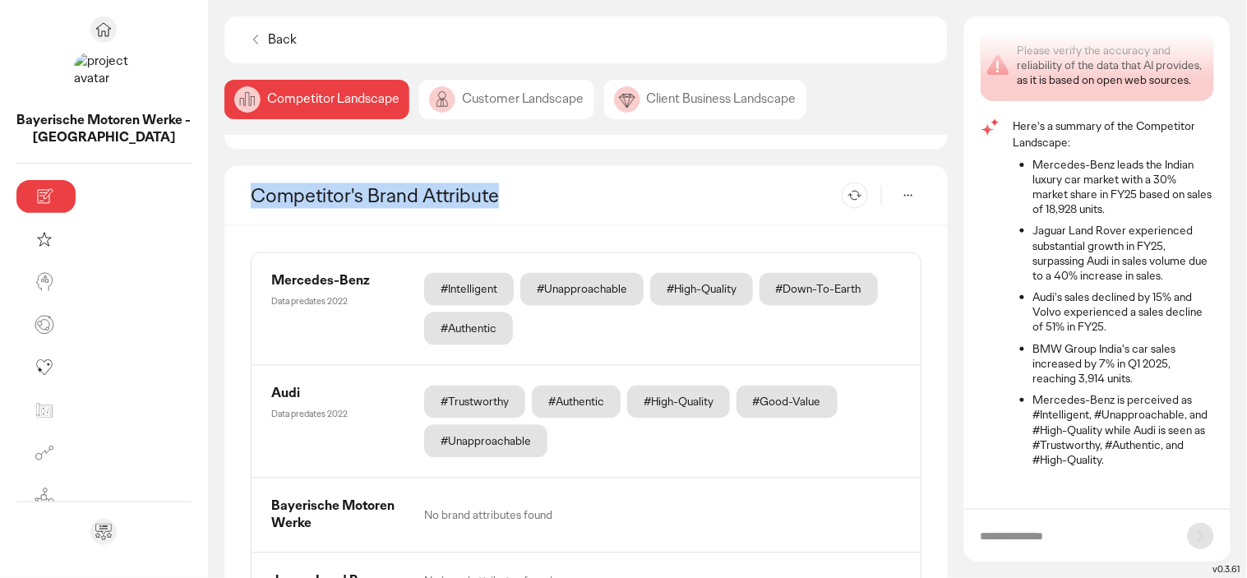
drag, startPoint x: 405, startPoint y: 189, endPoint x: 133, endPoint y: 200, distance: 272.3
click at [224, 200] on div "Competitor's Brand Attribute Re-generate" at bounding box center [585, 196] width 723 height 60
copy h2 "Competitor's Brand Attribute"
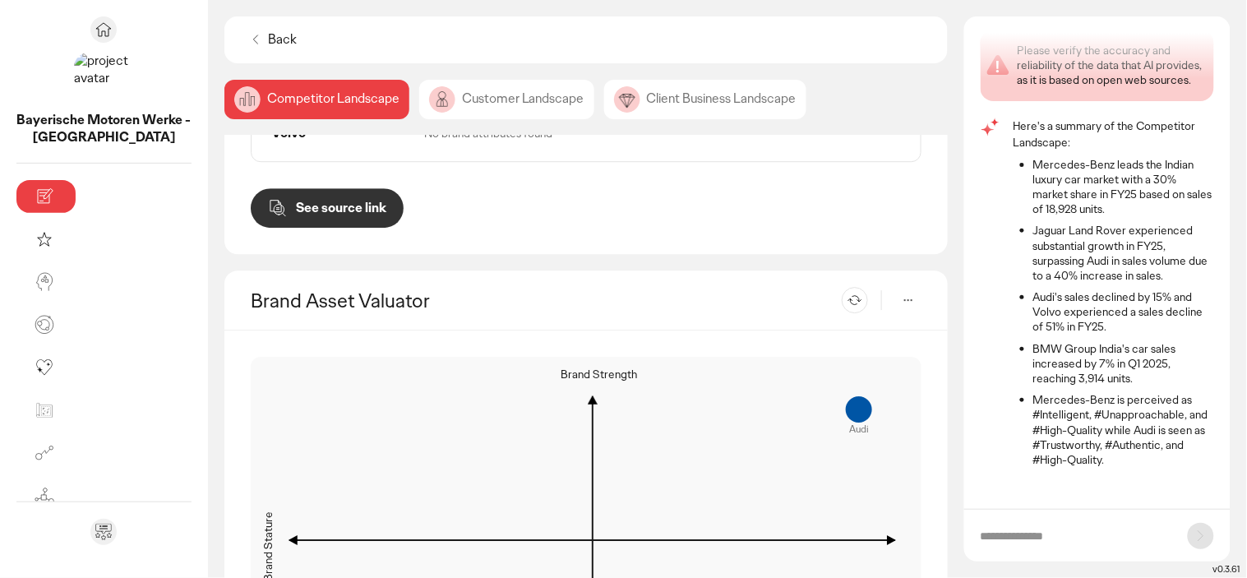
scroll to position [1259, 0]
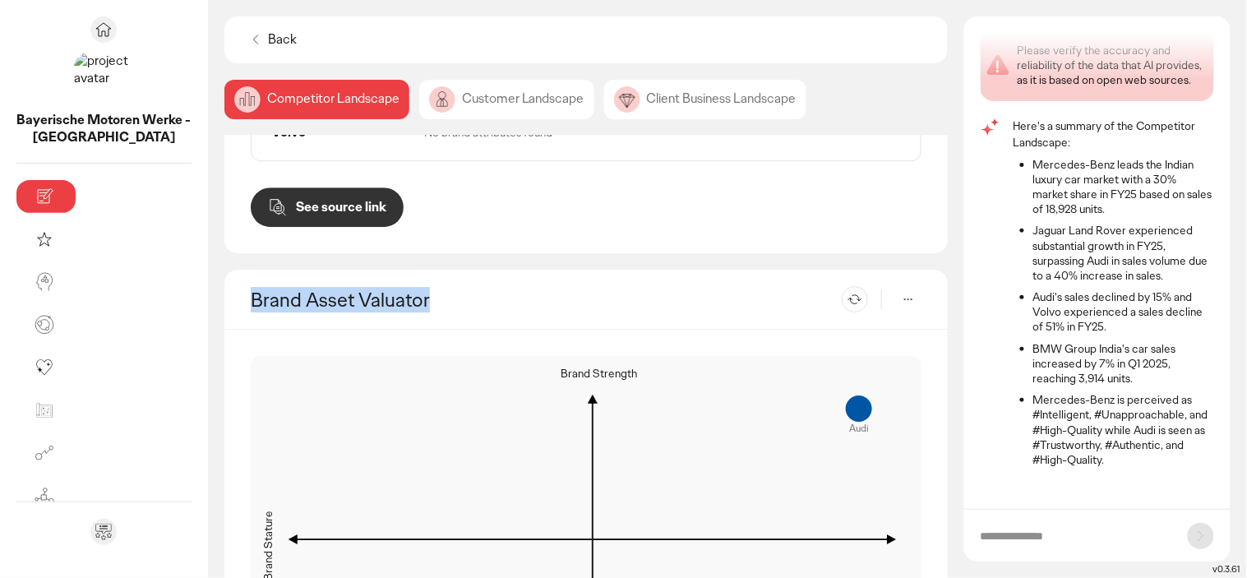
drag, startPoint x: 313, startPoint y: 219, endPoint x: 133, endPoint y: 225, distance: 180.1
click at [224, 270] on div "Brand Asset Valuator Re-generate" at bounding box center [585, 300] width 723 height 60
copy h2 "Brand Asset Valuator"
click at [889, 286] on div "Re-generate" at bounding box center [882, 299] width 80 height 26
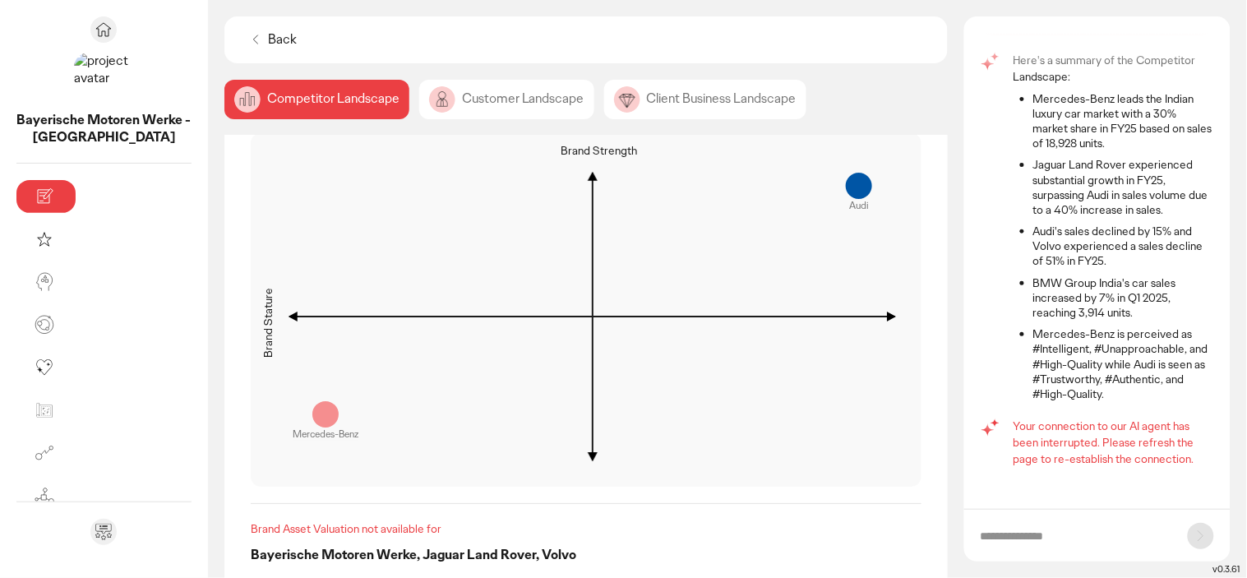
scroll to position [1504, 0]
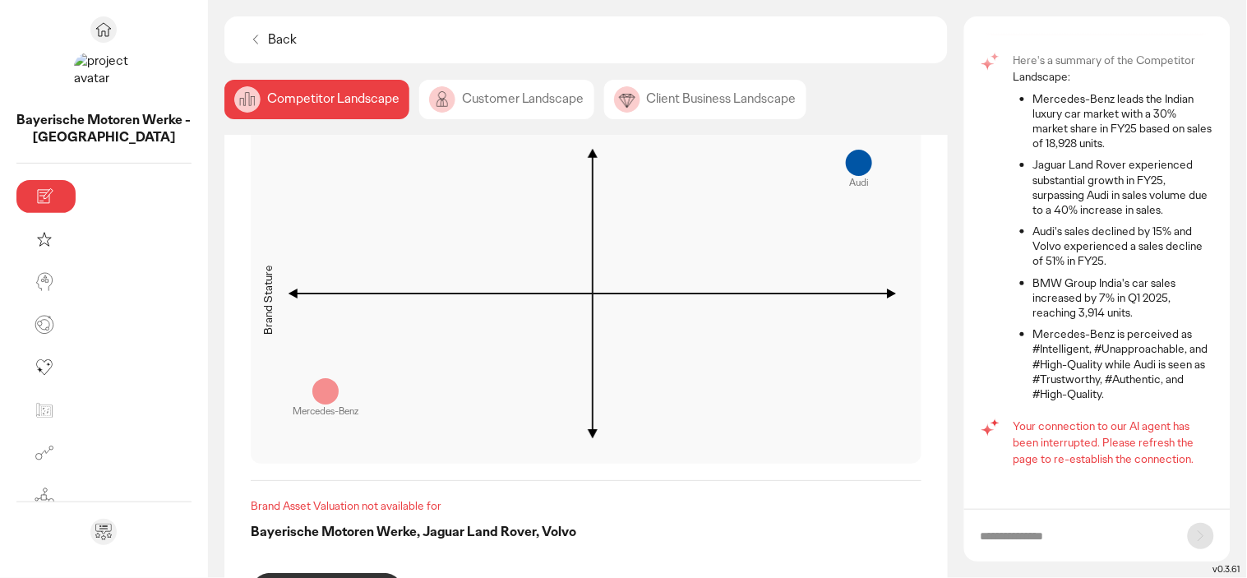
drag, startPoint x: 243, startPoint y: 428, endPoint x: 132, endPoint y: 421, distance: 112.0
click at [224, 421] on div "Brand Strength Differentiation & Relevance make up Brand Strength. Brand Streng…" at bounding box center [585, 361] width 723 height 555
copy div "Brand Asset Valuation"
click at [563, 397] on div "Brand Strength Differentiation & Relevance make up Brand Strength. Brand Streng…" at bounding box center [585, 361] width 723 height 555
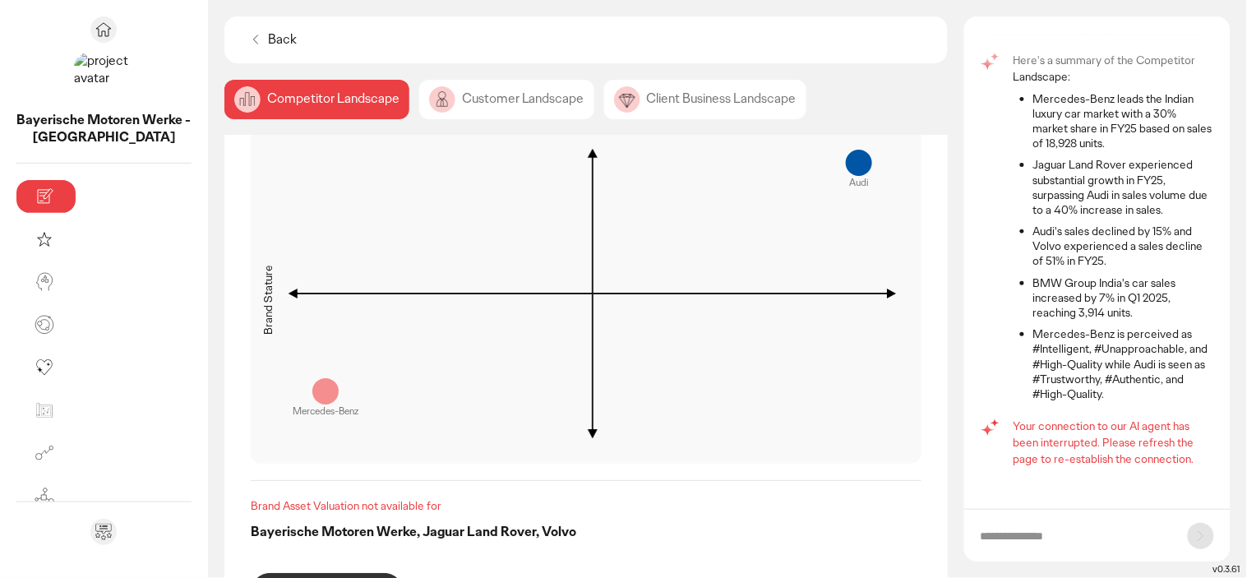
click at [241, 29] on div "Back" at bounding box center [272, 40] width 62 height 30
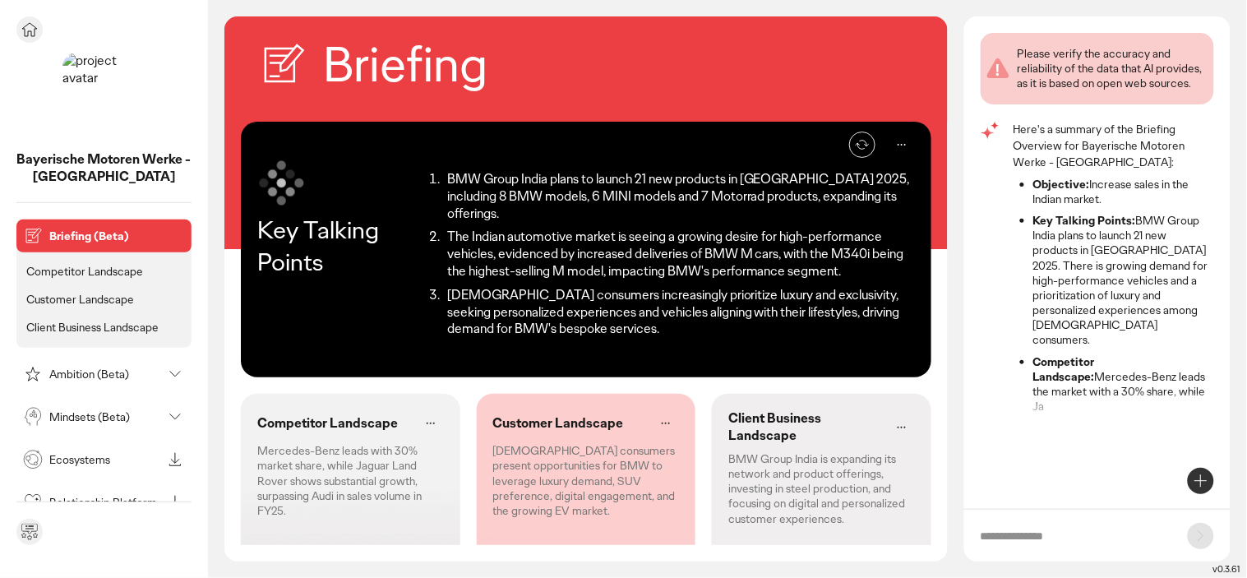
click at [90, 382] on div "Ambition (Beta)" at bounding box center [91, 374] width 142 height 26
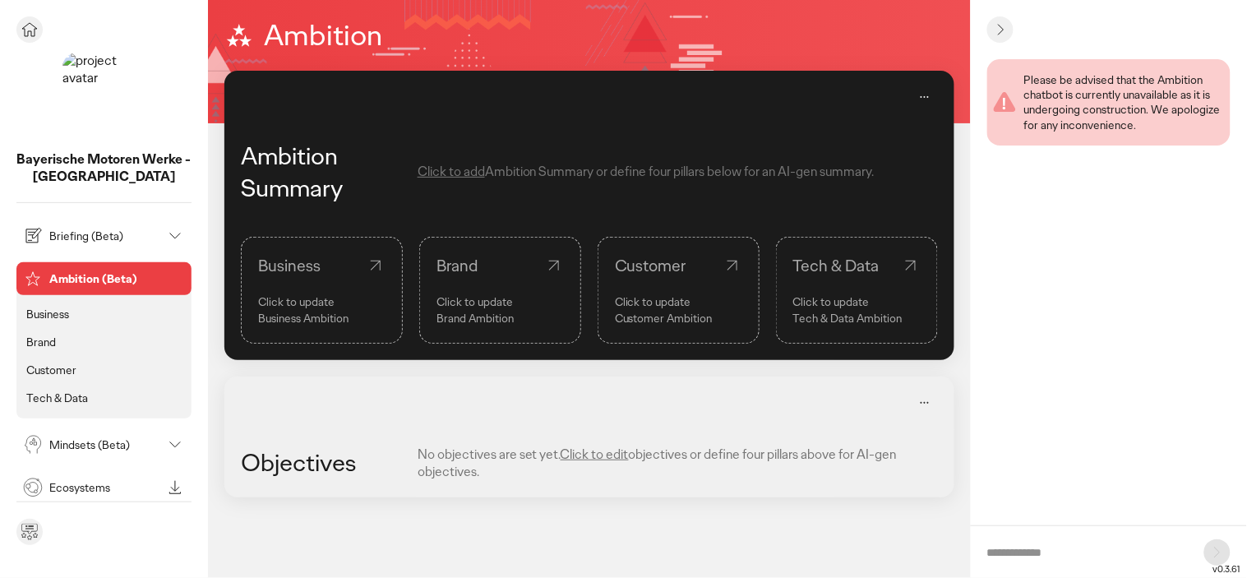
click at [86, 444] on p "Mindsets (Beta)" at bounding box center [105, 445] width 113 height 12
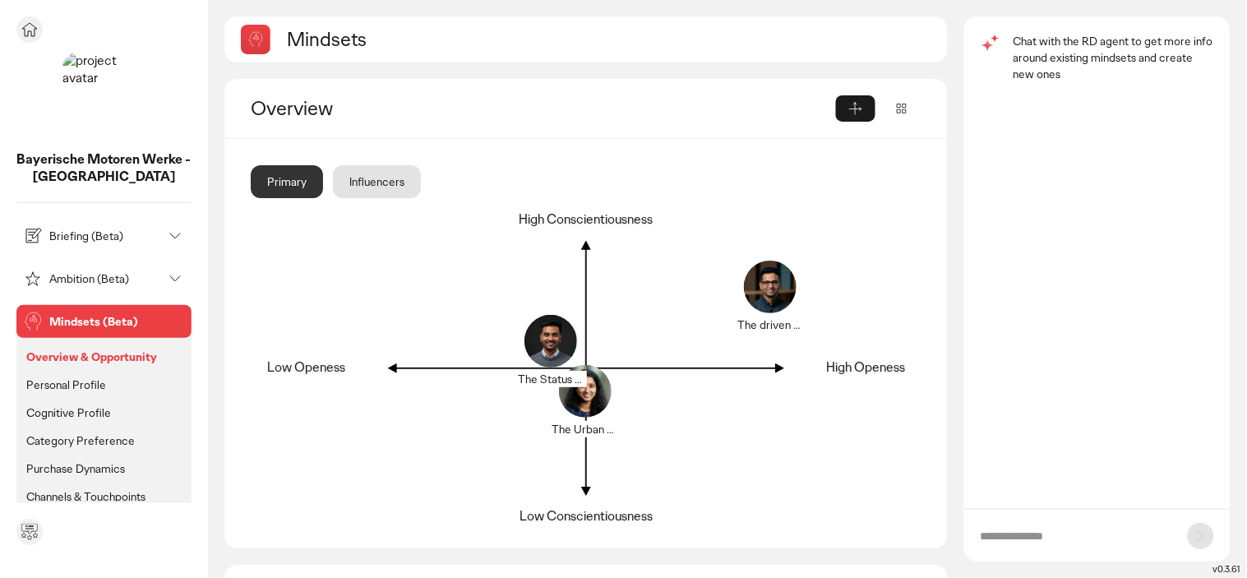
click at [53, 243] on div "Briefing (Beta)" at bounding box center [91, 236] width 142 height 26
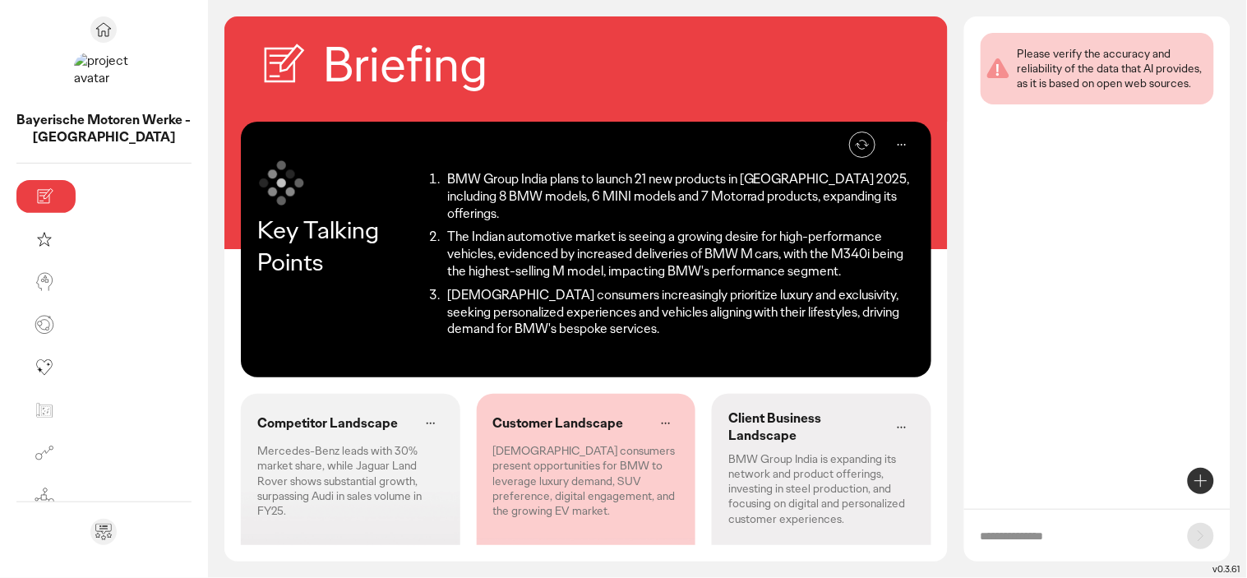
click at [301, 443] on p "Mercedes-Benz leads with 30% market share, while Jaguar Land Rover shows substa…" at bounding box center [350, 480] width 187 height 75
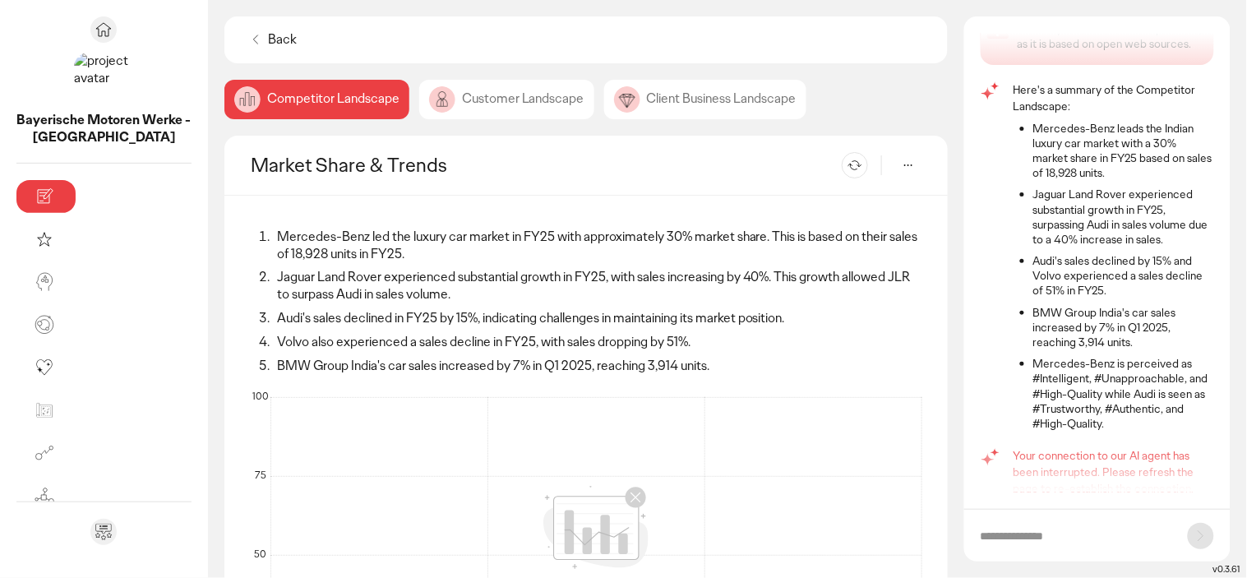
scroll to position [69, 0]
